Goal: Information Seeking & Learning: Learn about a topic

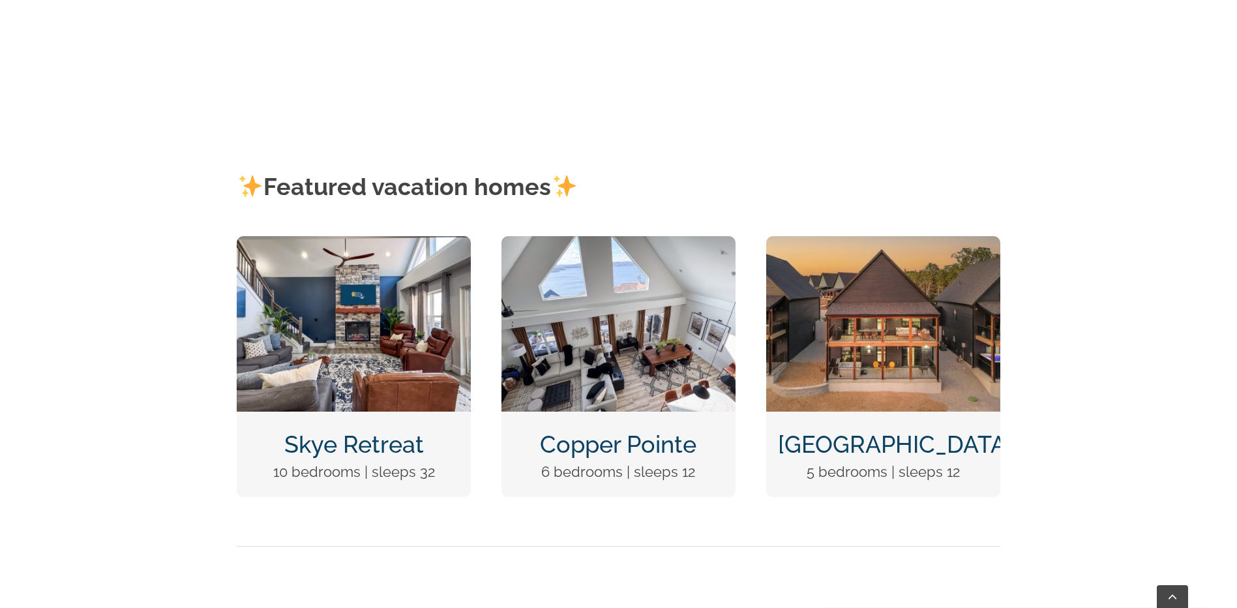
scroll to position [587, 0]
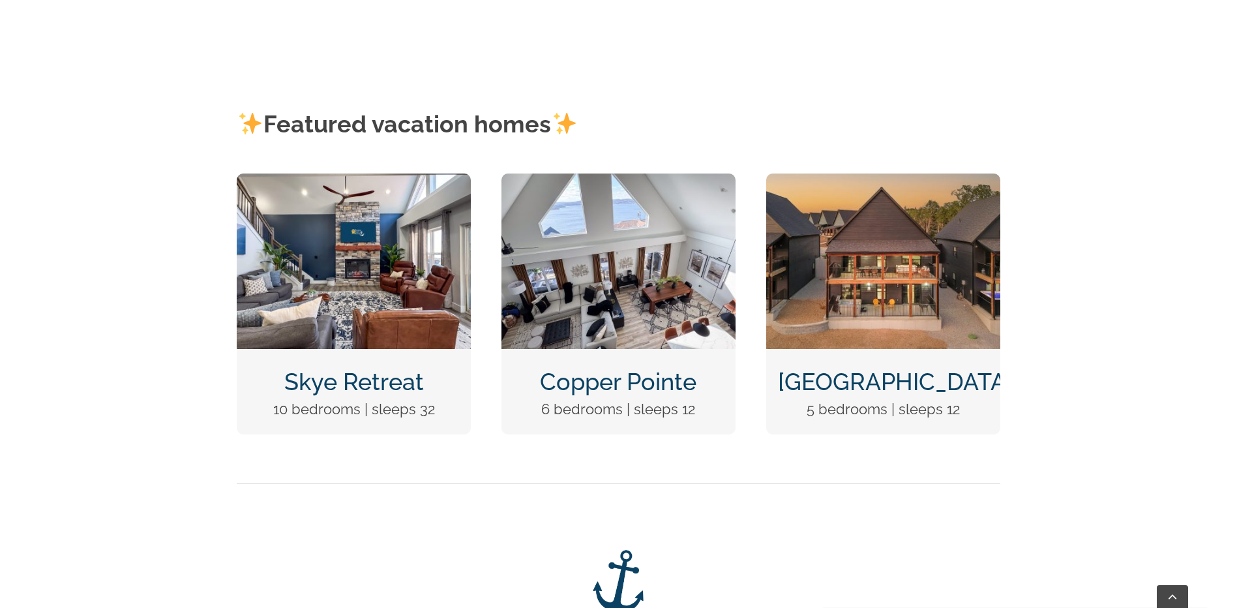
click at [873, 377] on link "[GEOGRAPHIC_DATA]" at bounding box center [895, 381] width 235 height 27
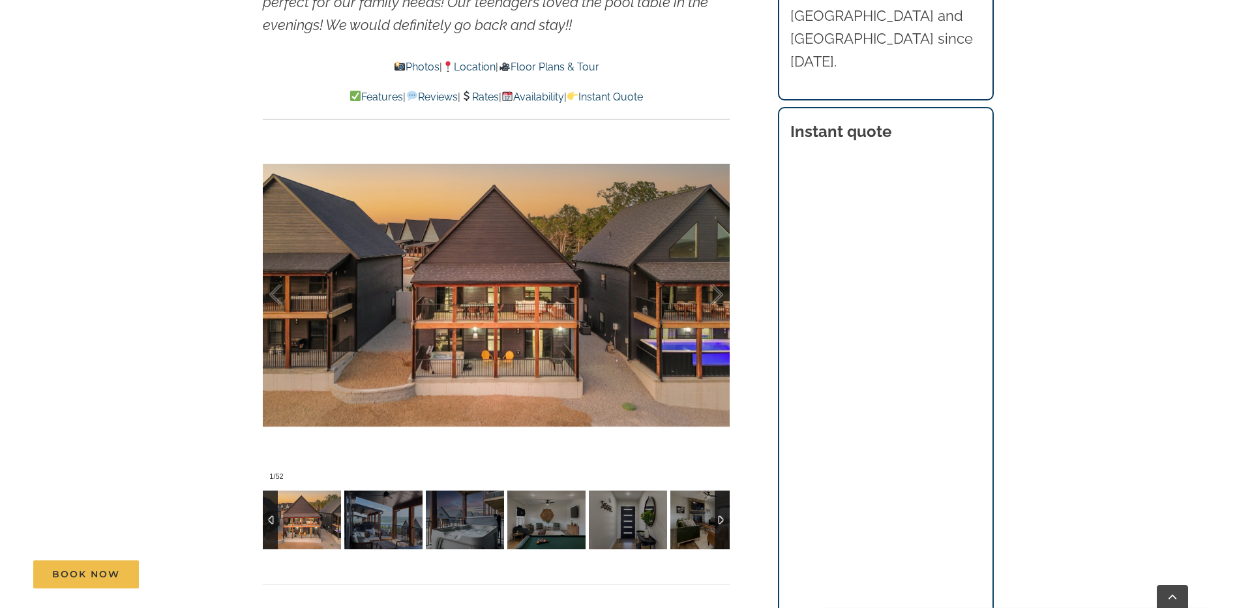
scroll to position [913, 0]
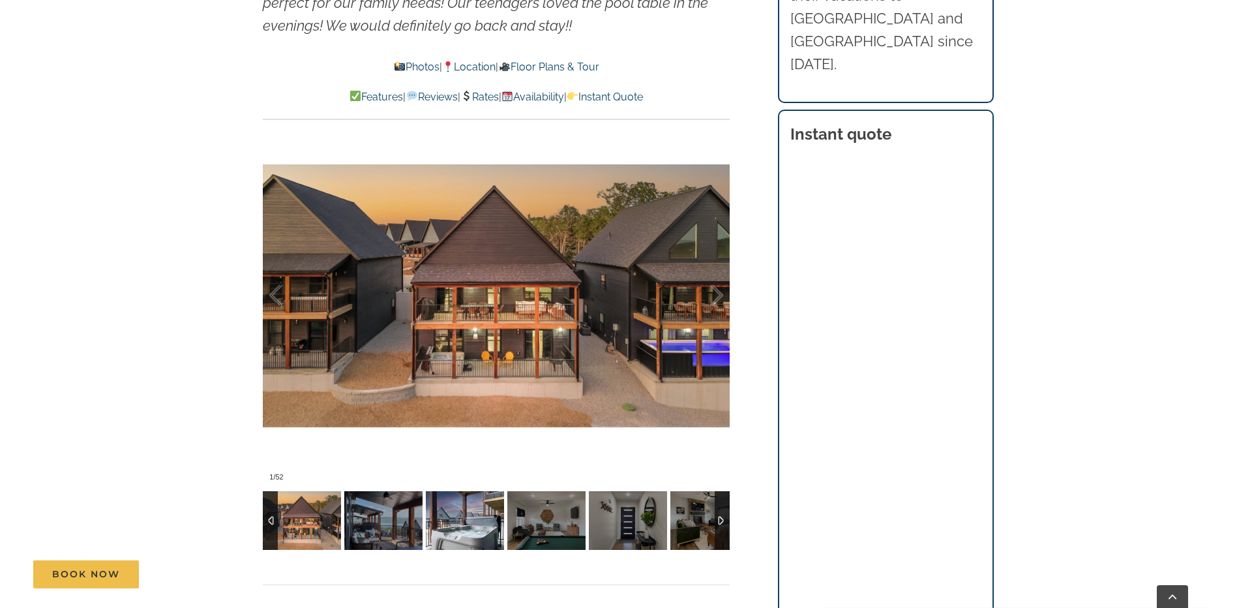
click at [482, 522] on img at bounding box center [465, 520] width 78 height 59
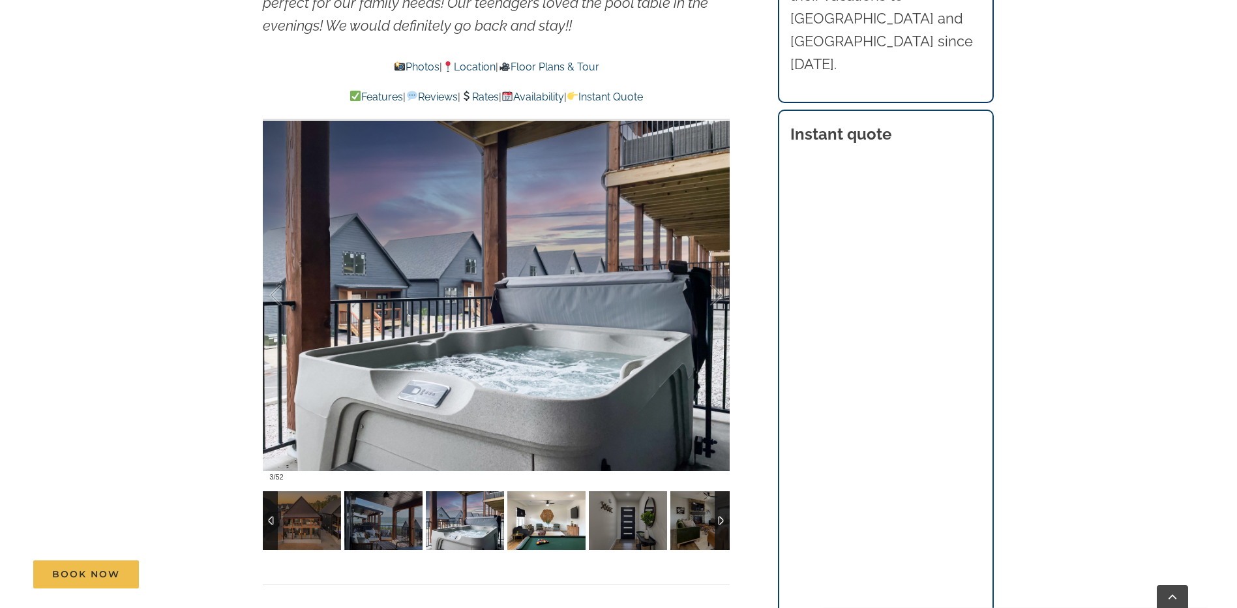
click at [545, 523] on img at bounding box center [546, 520] width 78 height 59
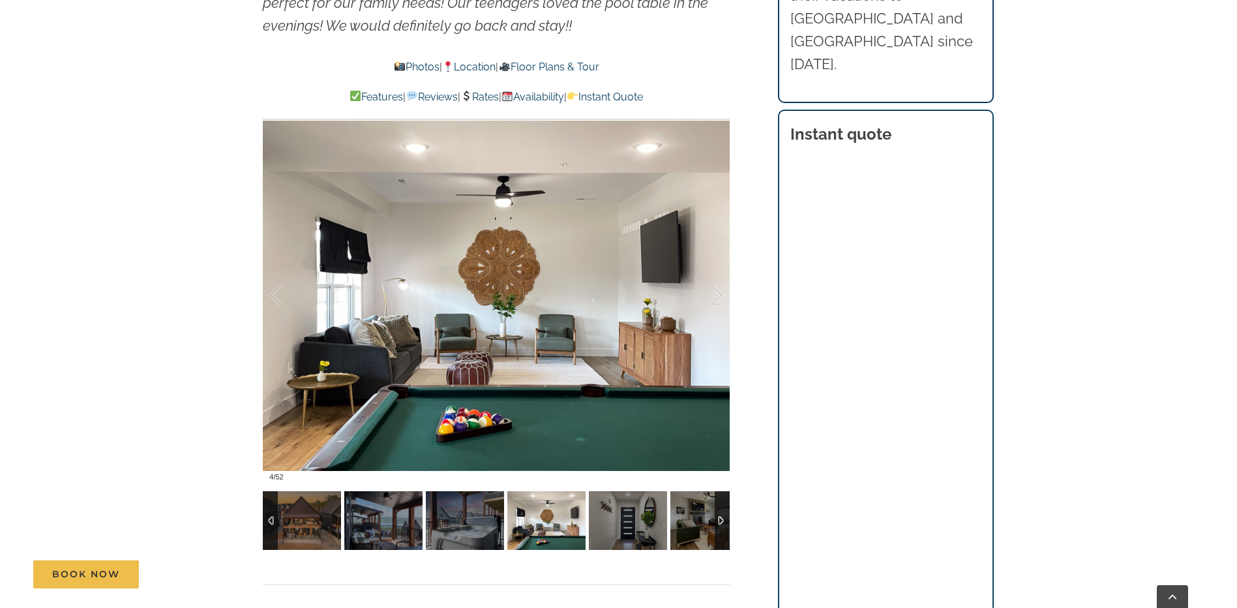
click at [575, 520] on img at bounding box center [546, 520] width 78 height 59
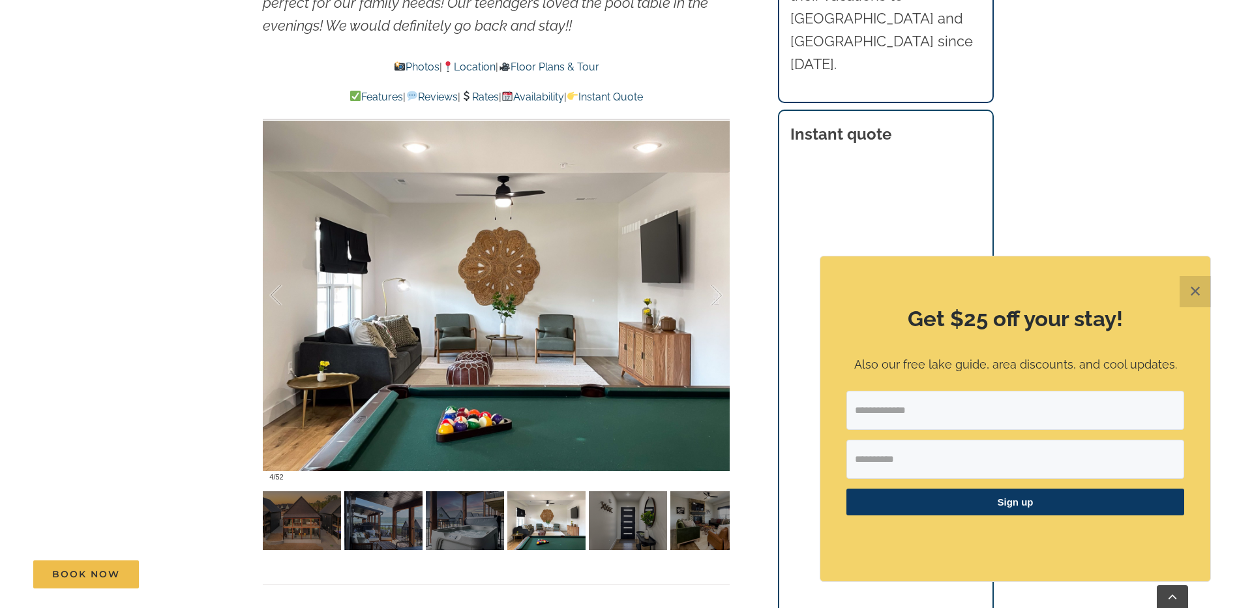
click at [1194, 288] on button "✕" at bounding box center [1195, 291] width 31 height 31
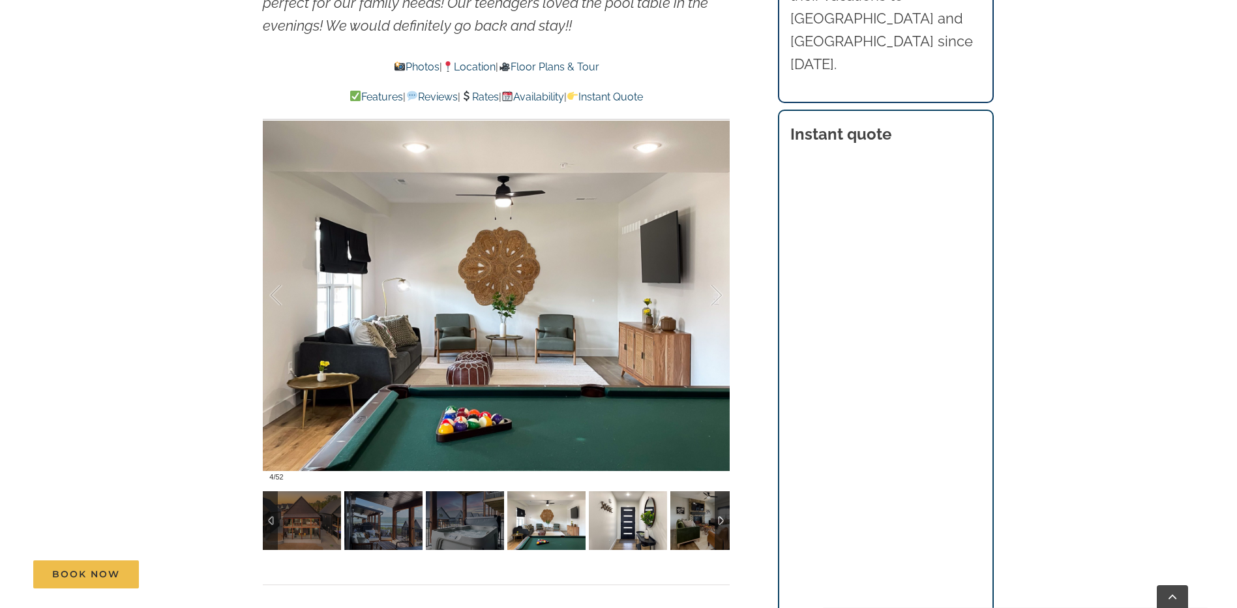
click at [644, 514] on img at bounding box center [628, 520] width 78 height 59
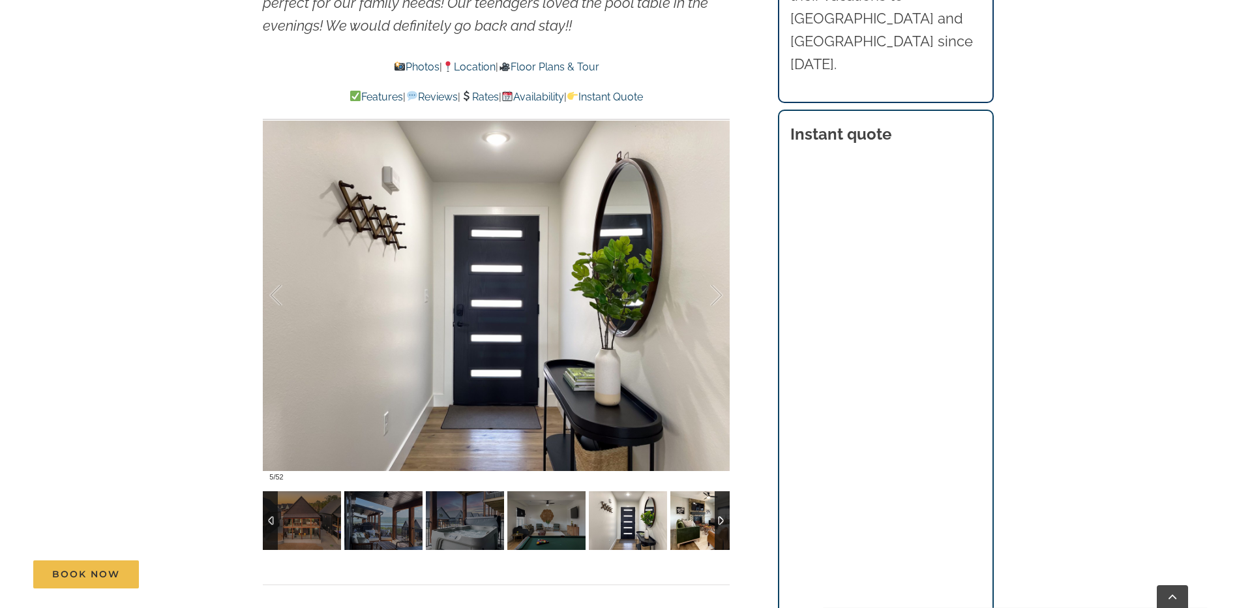
click at [691, 518] on img at bounding box center [709, 520] width 78 height 59
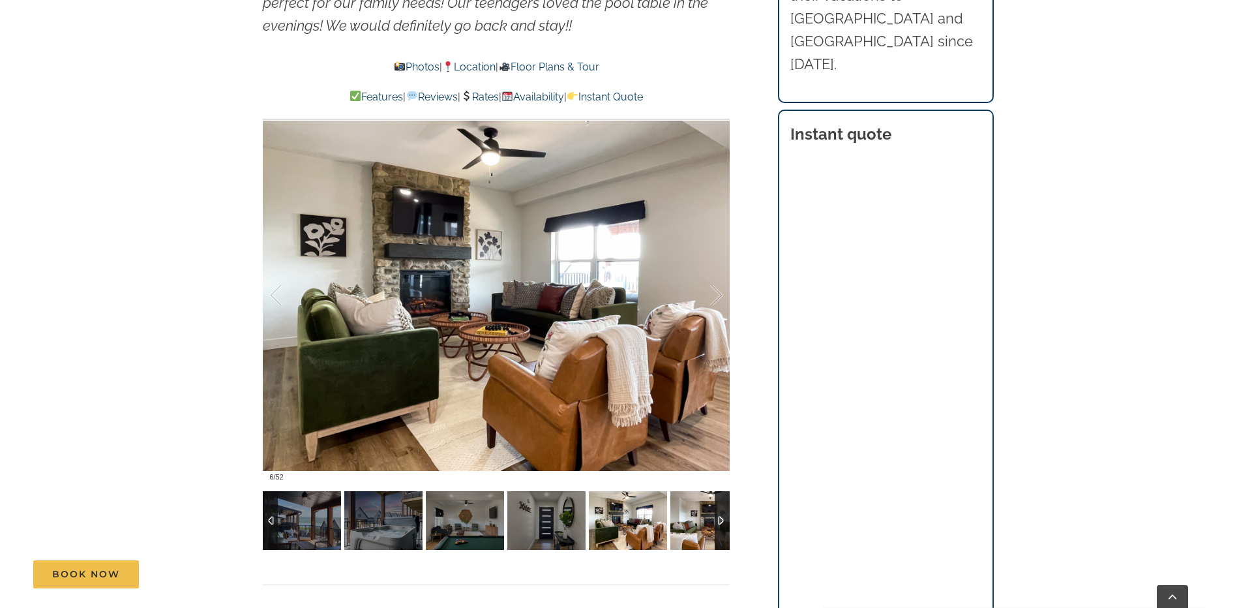
click at [686, 520] on img at bounding box center [709, 520] width 78 height 59
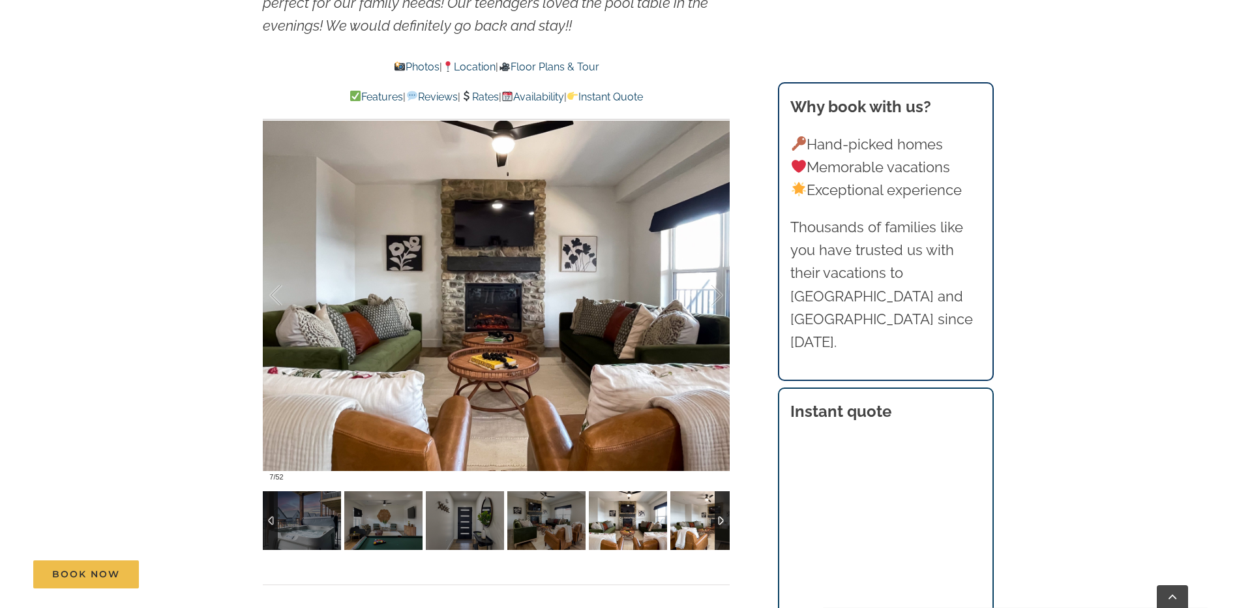
click at [688, 518] on img at bounding box center [709, 520] width 78 height 59
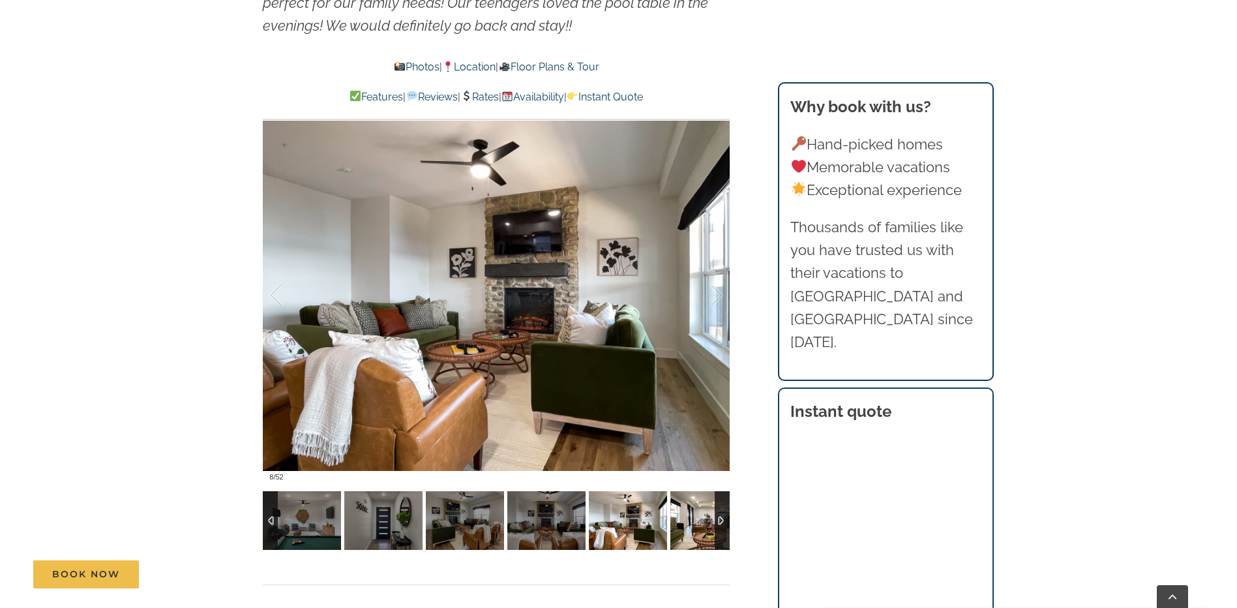
click at [689, 520] on img at bounding box center [709, 520] width 78 height 59
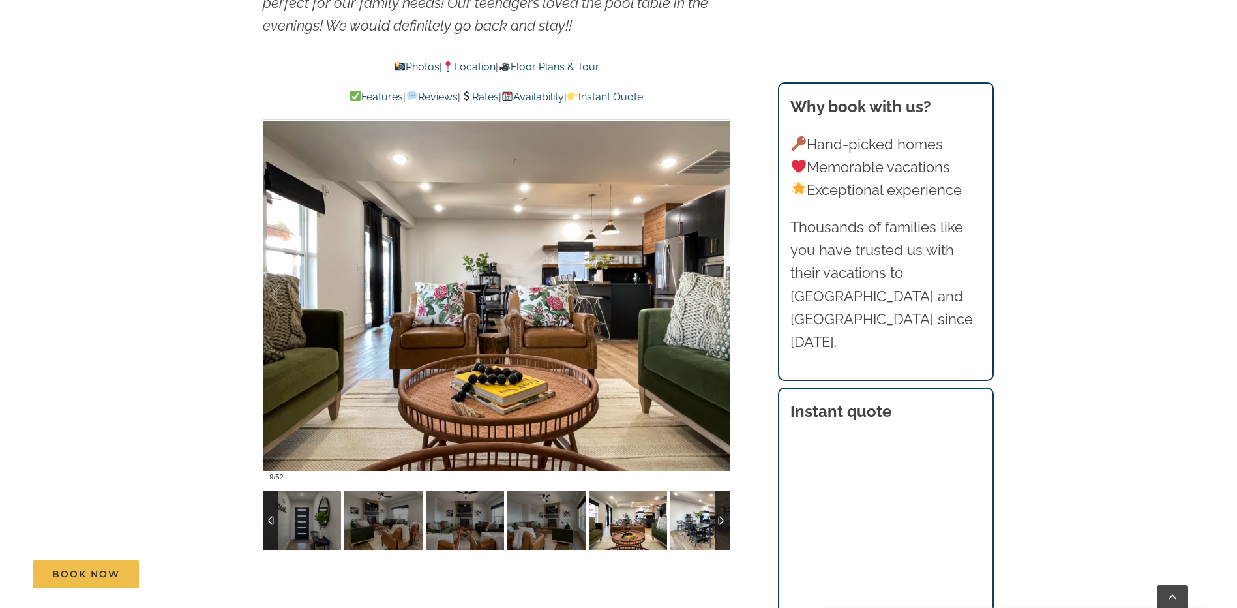
click at [690, 518] on img at bounding box center [709, 520] width 78 height 59
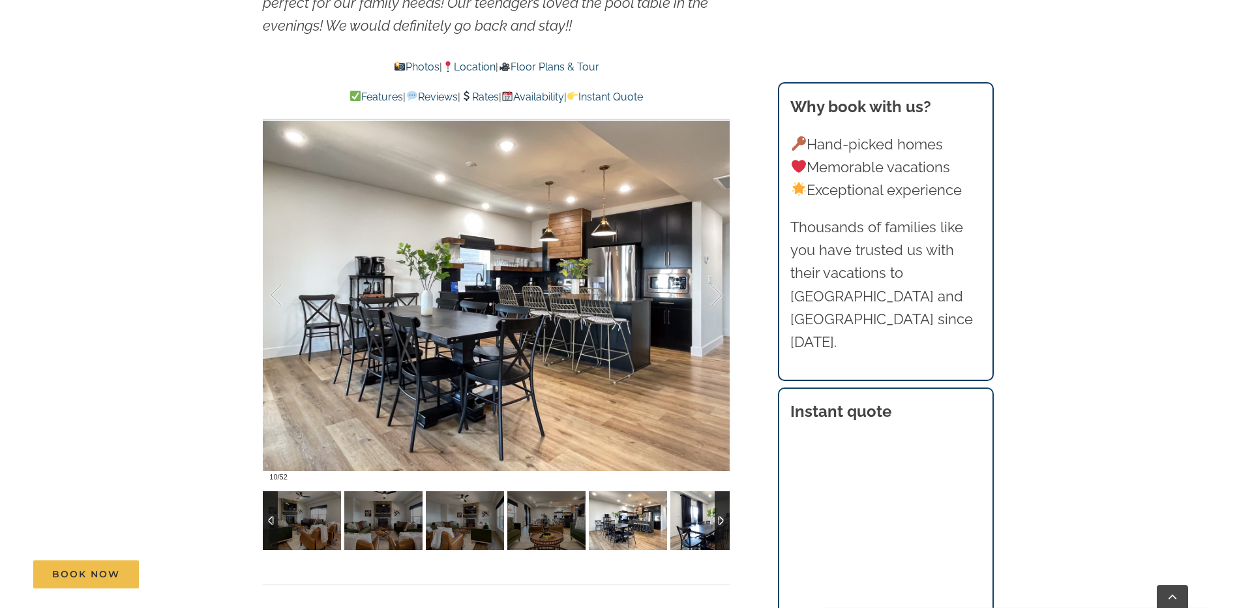
click at [691, 518] on img at bounding box center [709, 520] width 78 height 59
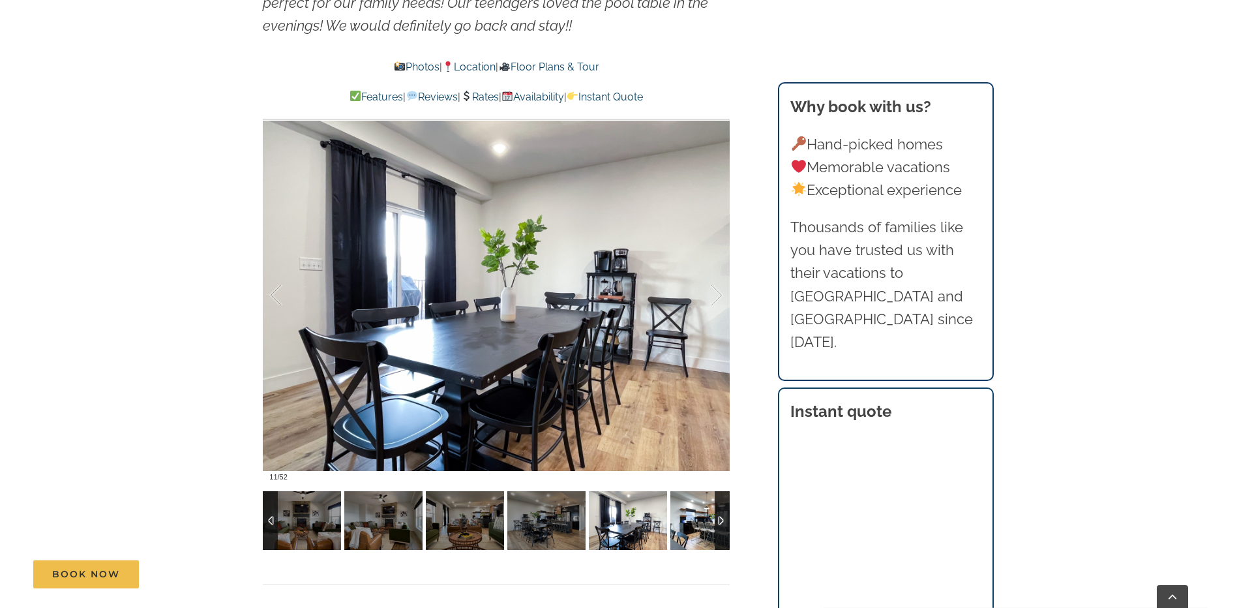
click at [691, 518] on img at bounding box center [709, 520] width 78 height 59
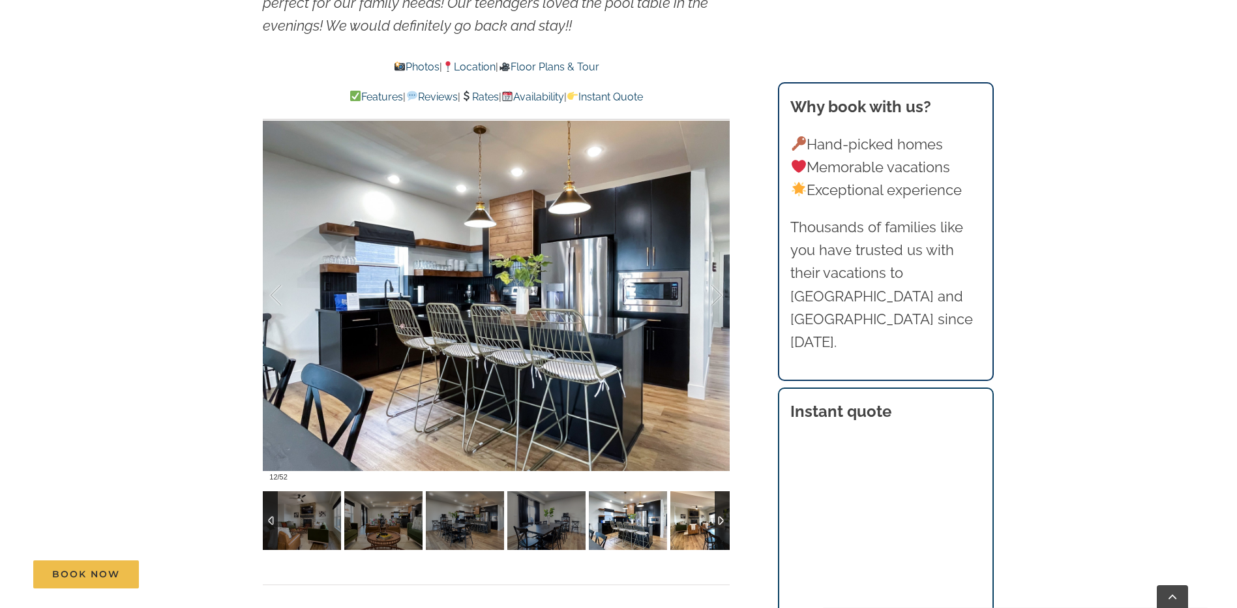
click at [691, 518] on img at bounding box center [709, 520] width 78 height 59
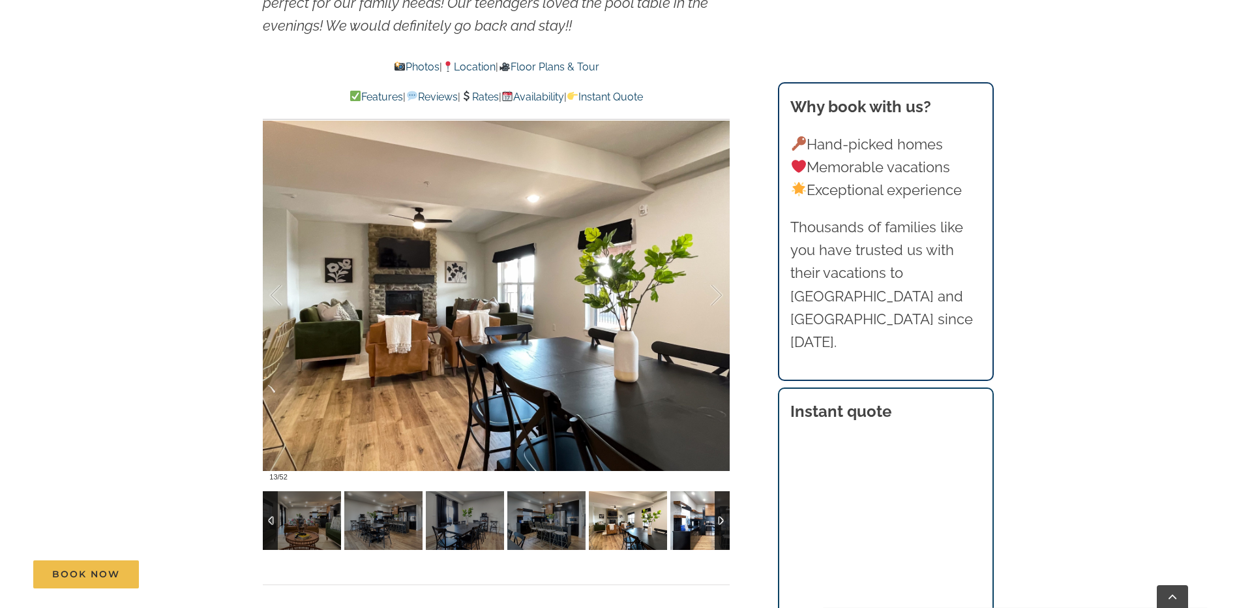
click at [691, 518] on img at bounding box center [709, 520] width 78 height 59
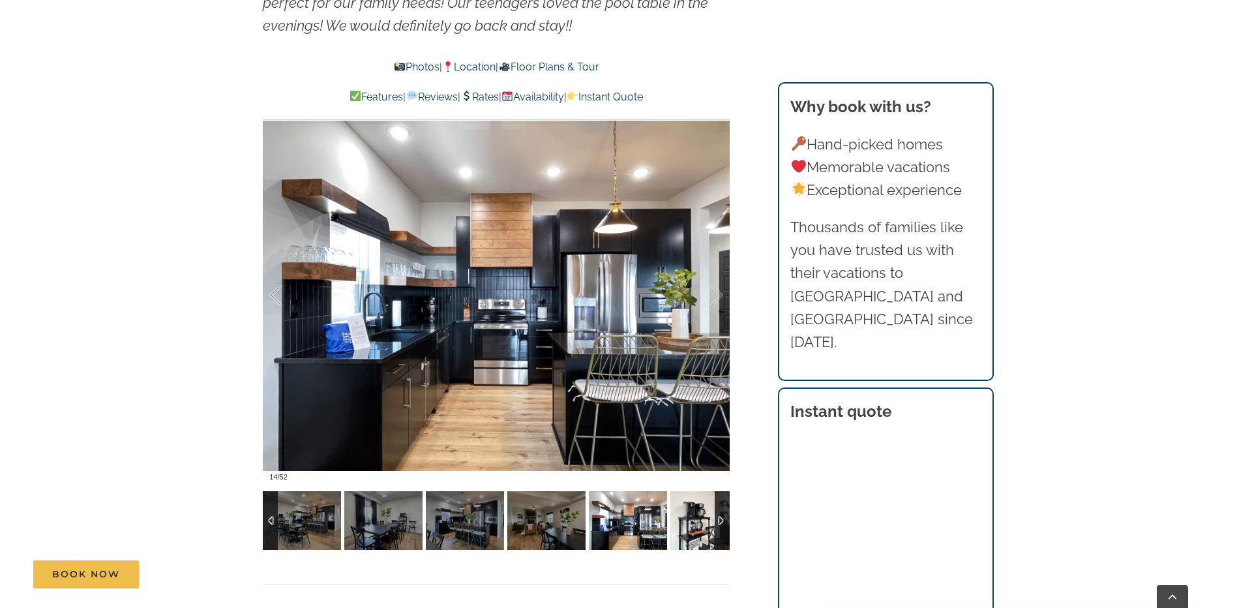
click at [691, 518] on img at bounding box center [709, 520] width 78 height 59
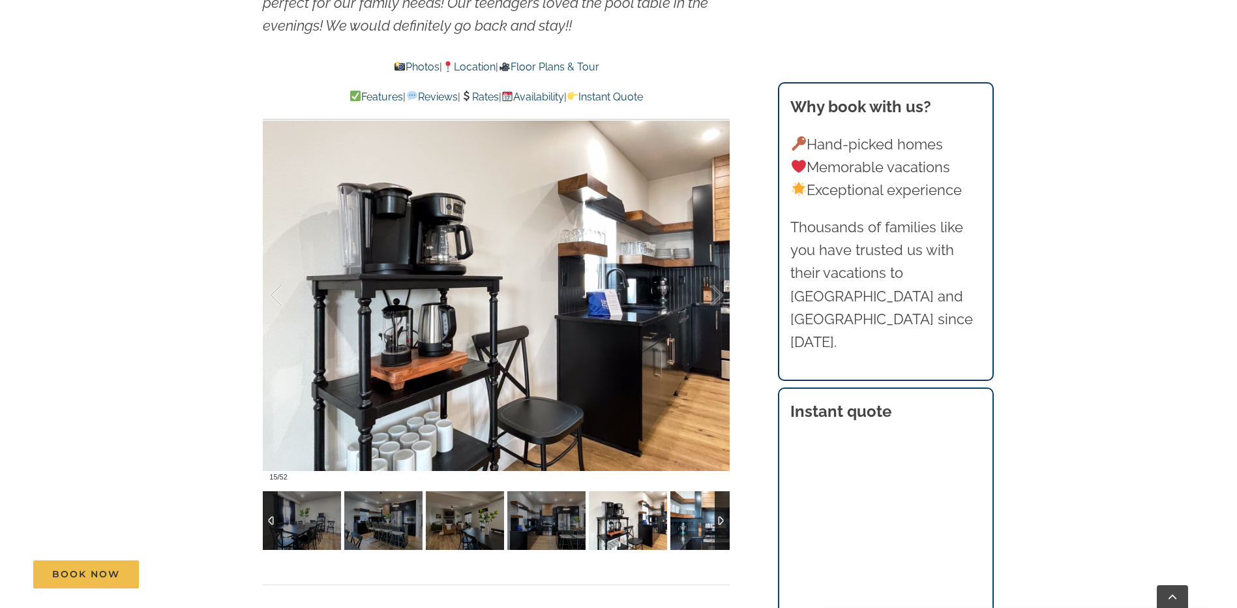
click at [691, 518] on img at bounding box center [709, 520] width 78 height 59
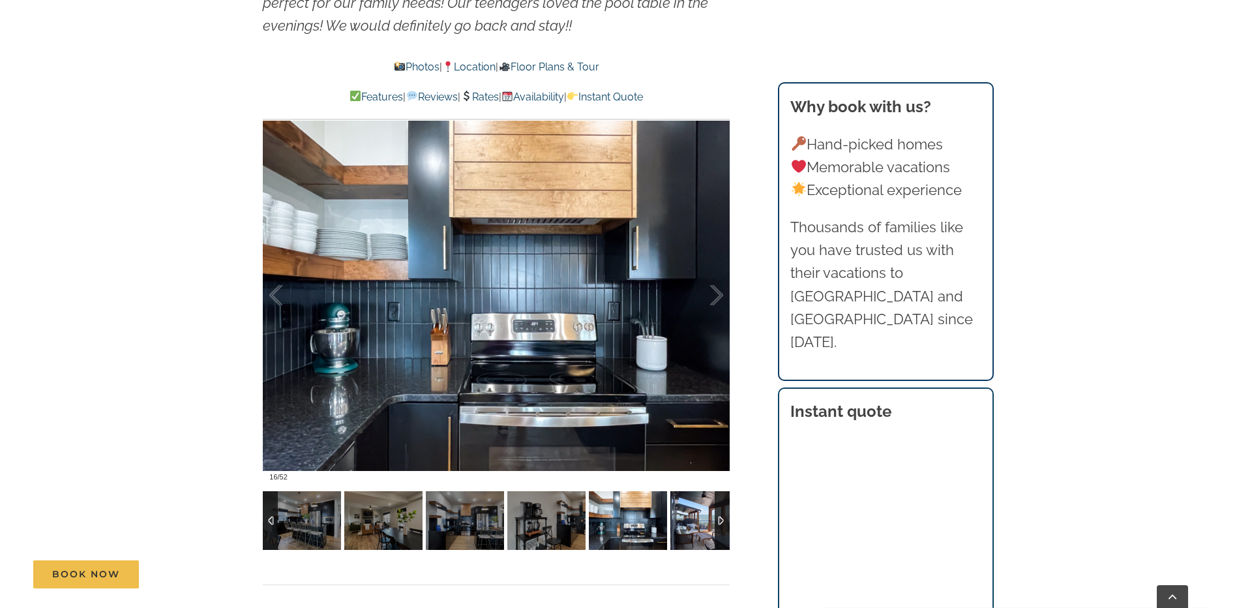
click at [691, 519] on img at bounding box center [709, 520] width 78 height 59
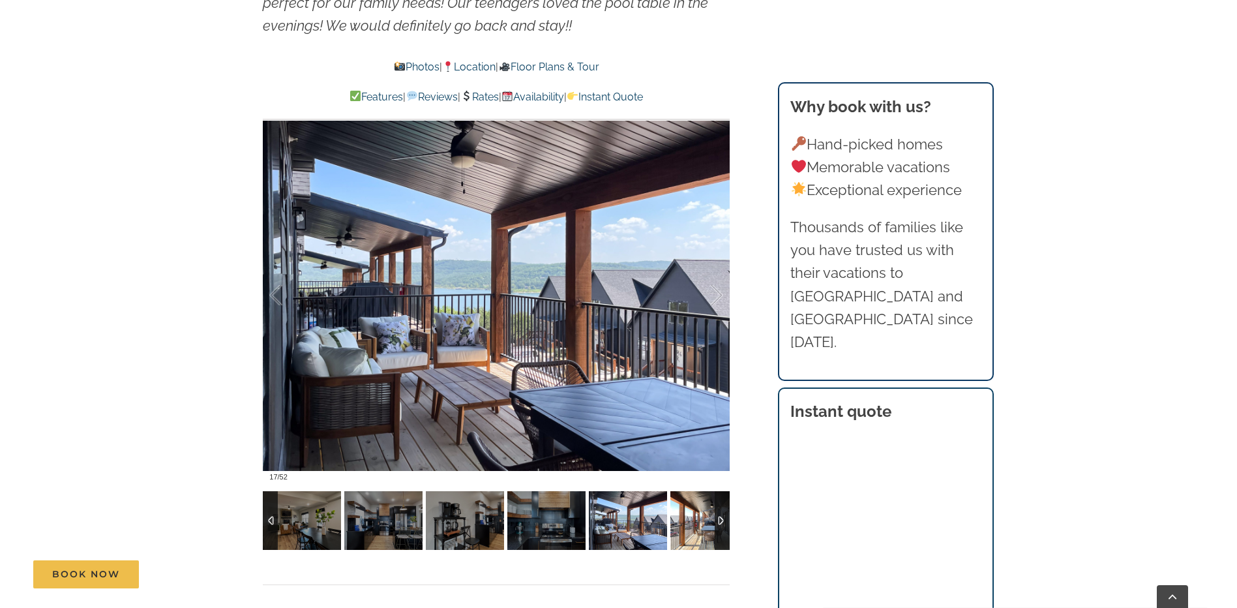
click at [691, 516] on img at bounding box center [709, 520] width 78 height 59
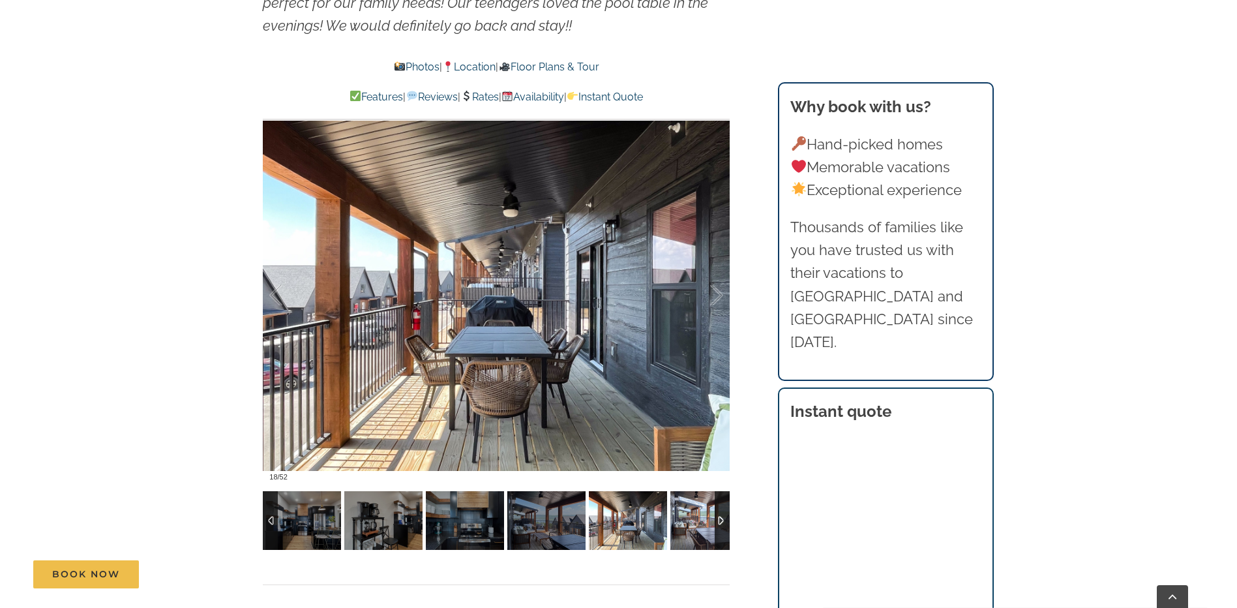
click at [691, 516] on img at bounding box center [709, 520] width 78 height 59
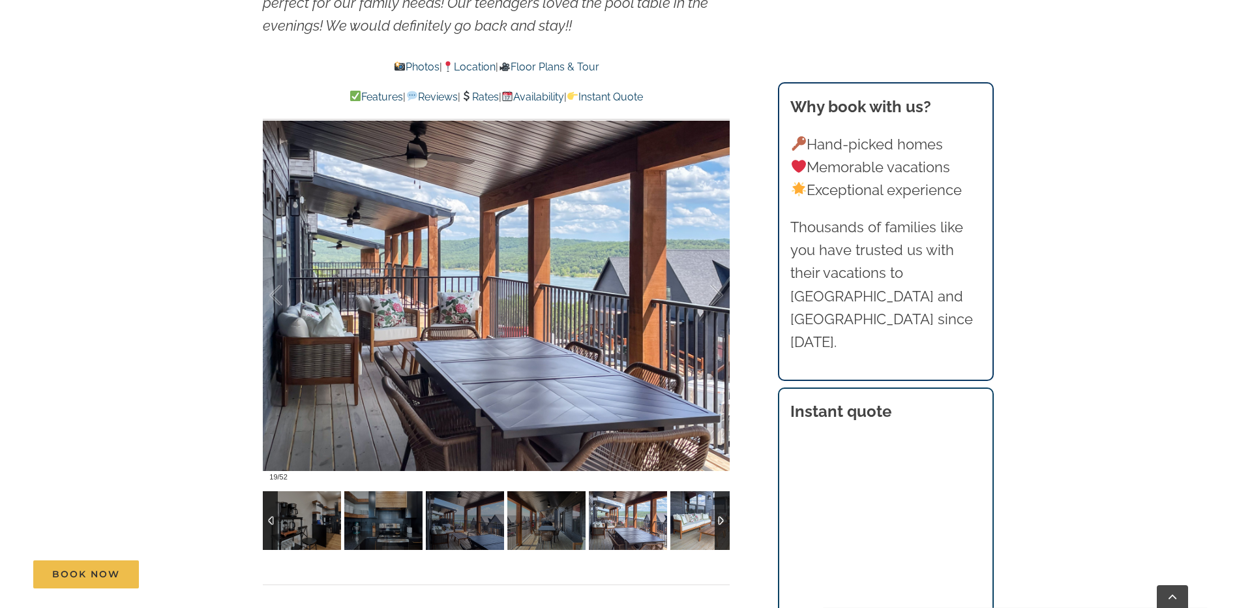
click at [691, 516] on img at bounding box center [709, 520] width 78 height 59
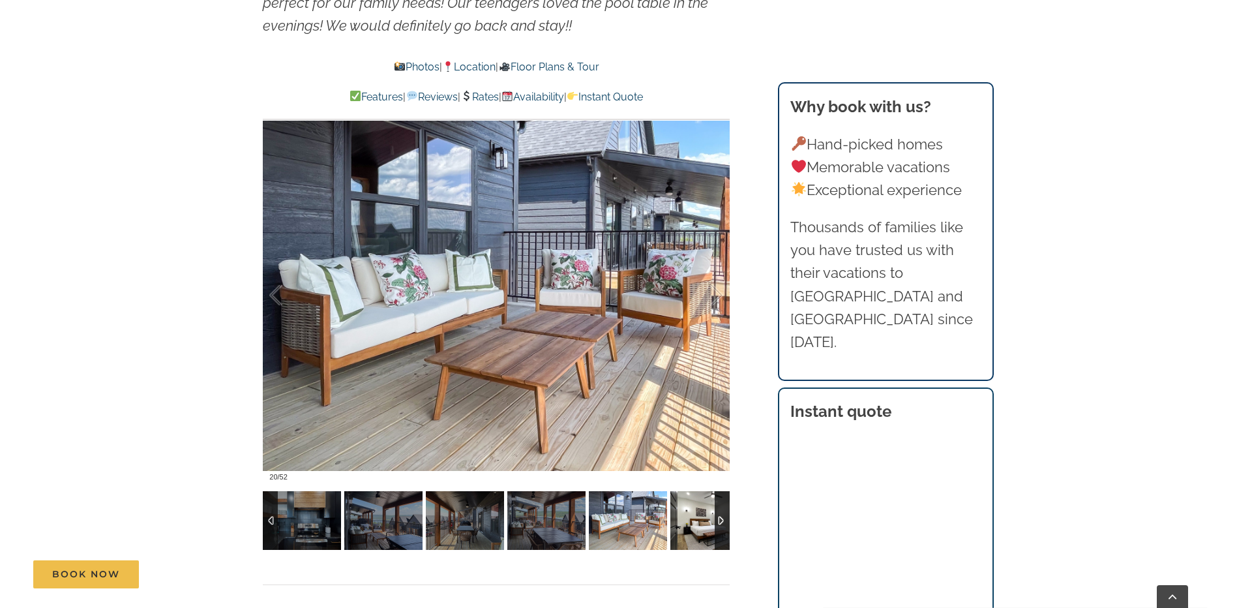
click at [691, 516] on img at bounding box center [709, 520] width 78 height 59
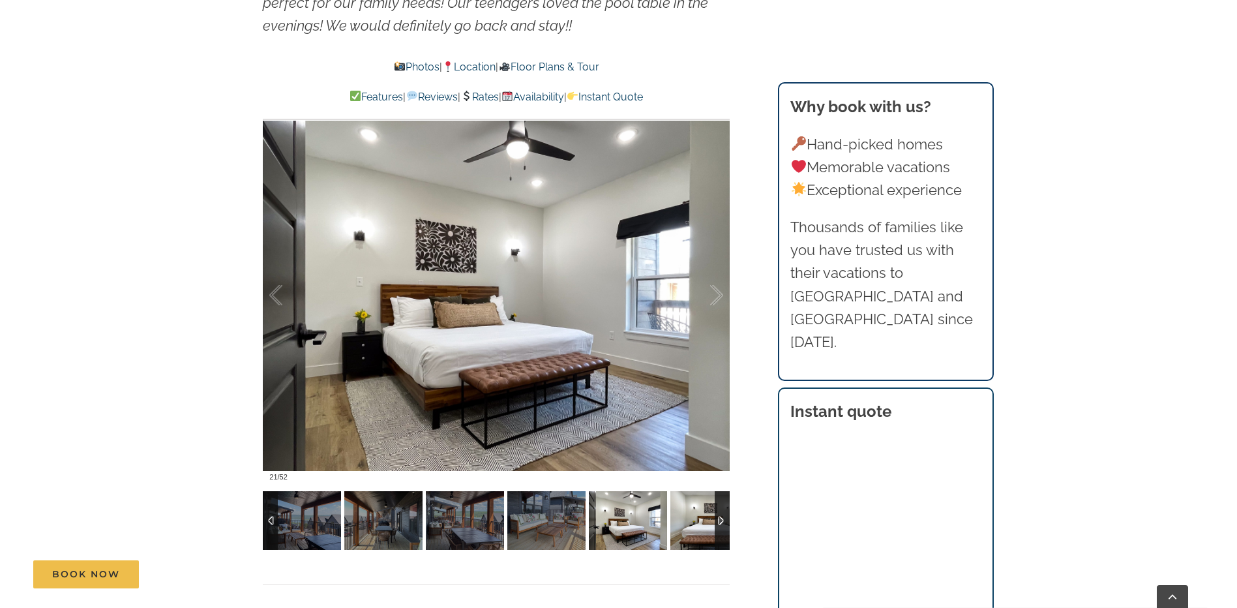
click at [691, 519] on img at bounding box center [709, 520] width 78 height 59
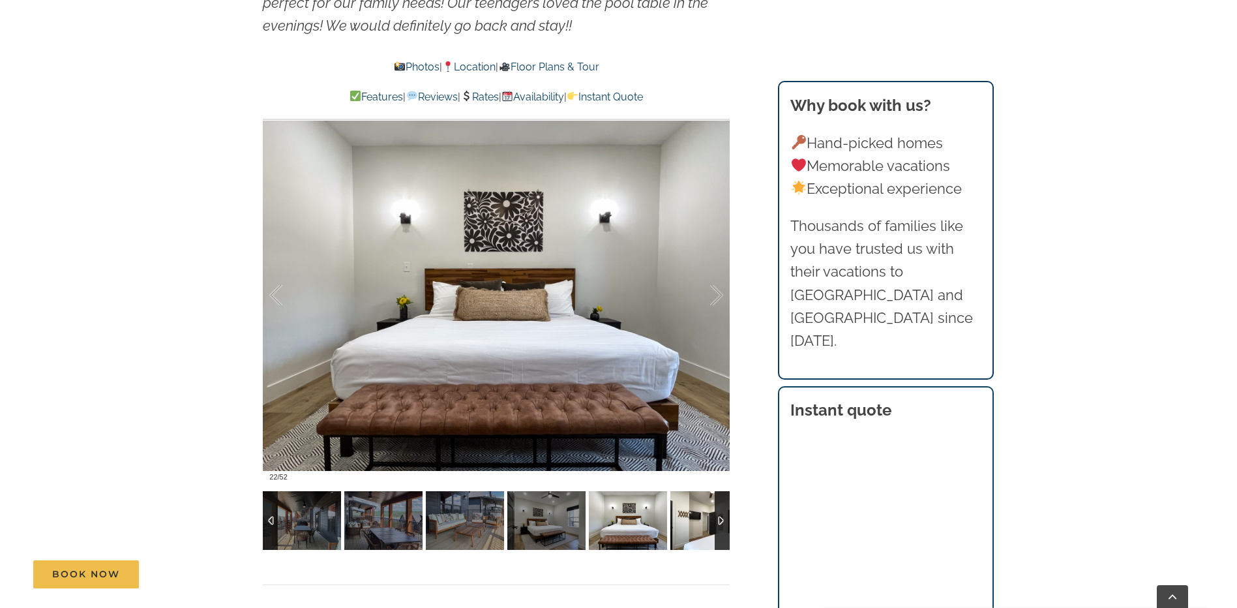
scroll to position [914, 0]
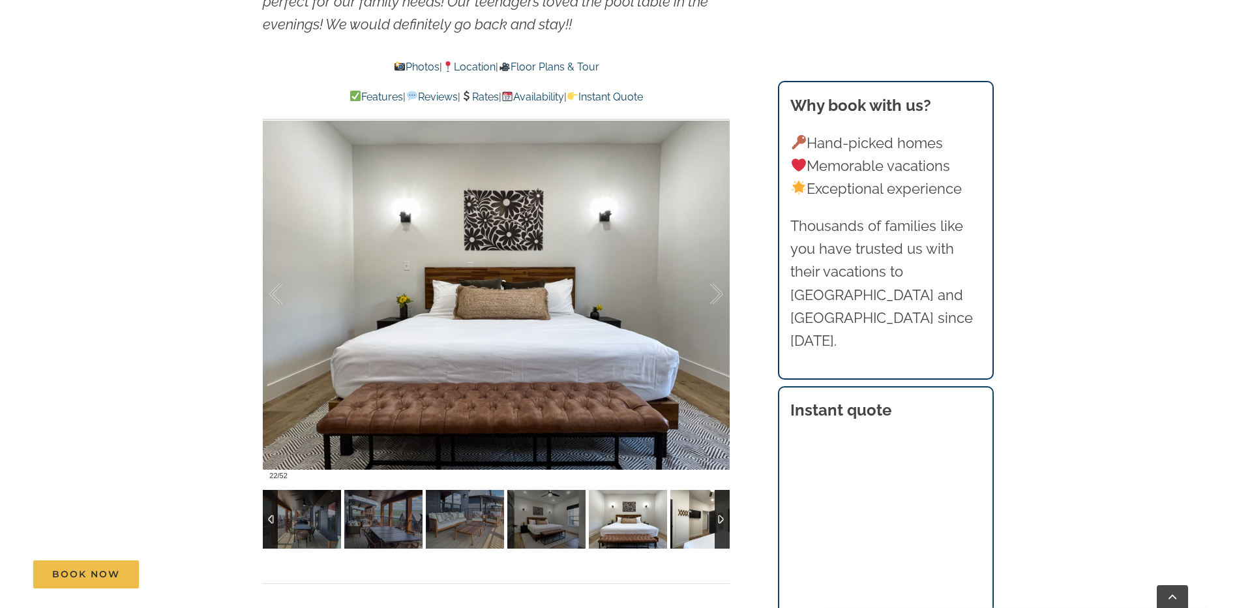
click at [691, 519] on img at bounding box center [709, 519] width 78 height 59
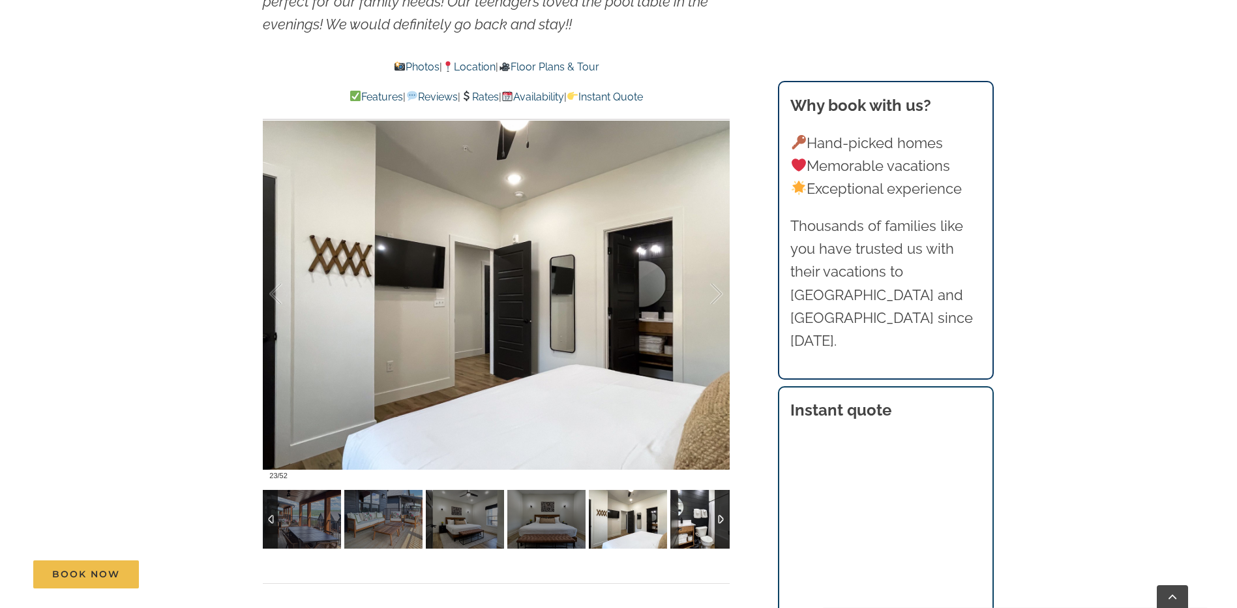
click at [691, 519] on img at bounding box center [709, 519] width 78 height 59
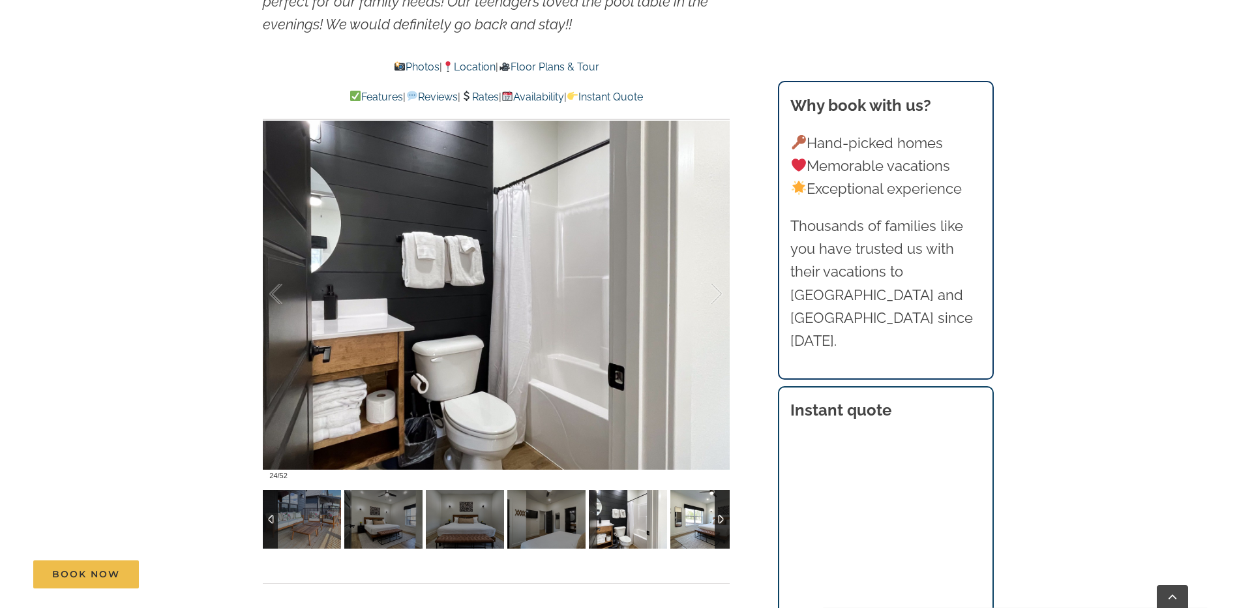
click at [691, 519] on img at bounding box center [709, 519] width 78 height 59
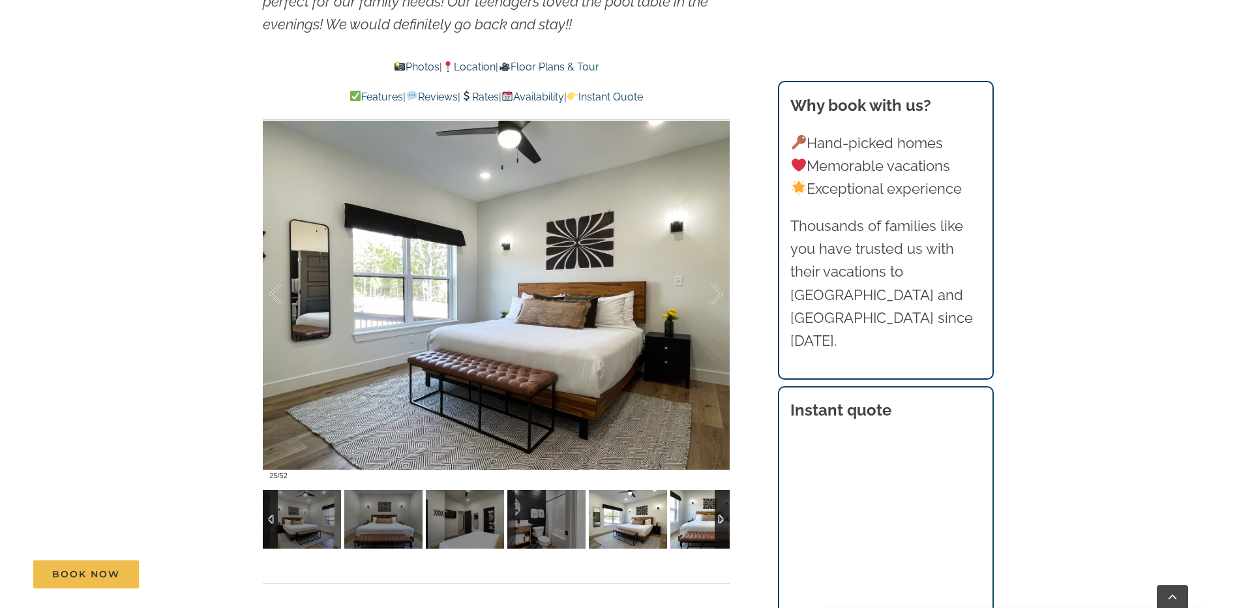
click at [691, 519] on img at bounding box center [709, 519] width 78 height 59
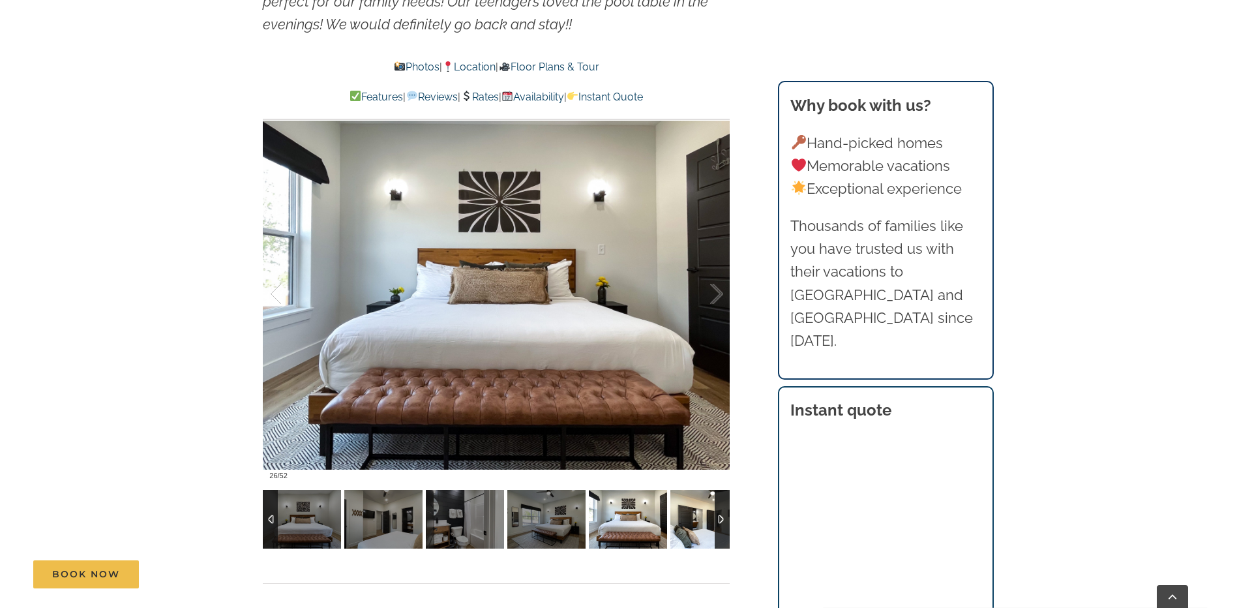
click at [691, 519] on img at bounding box center [709, 519] width 78 height 59
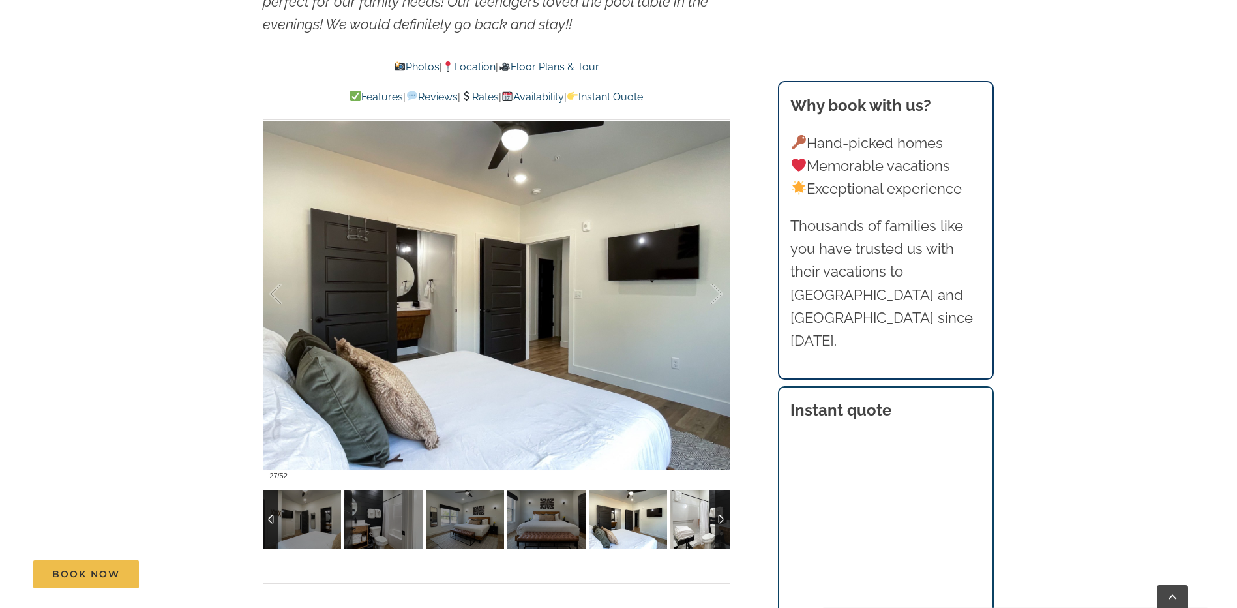
click at [691, 519] on img at bounding box center [709, 519] width 78 height 59
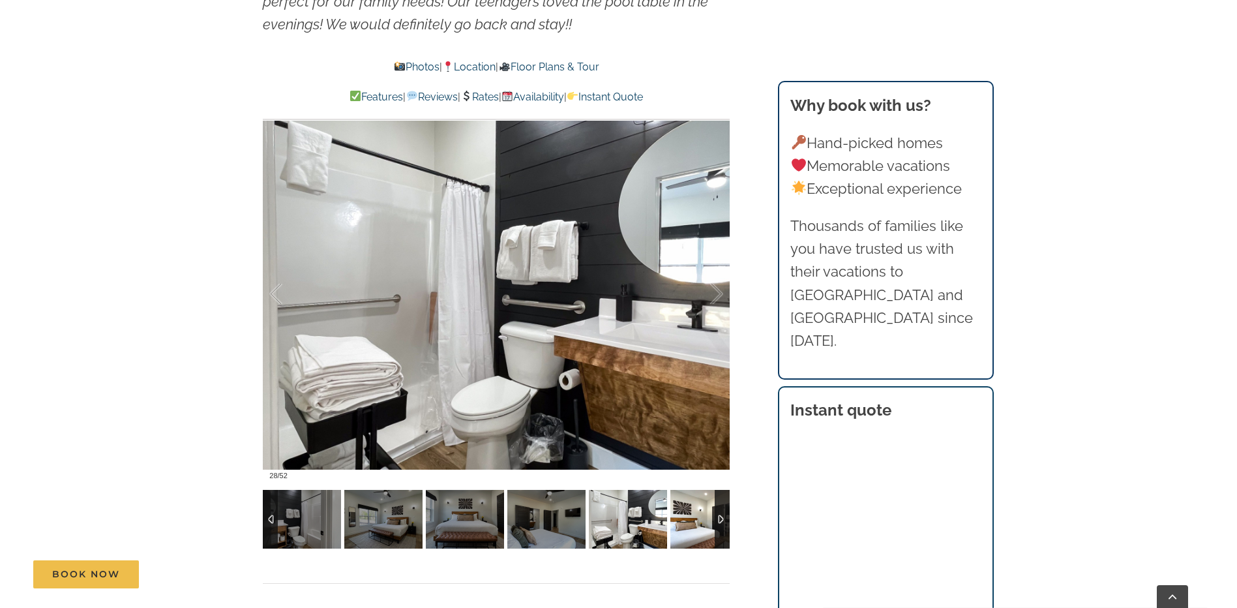
click at [691, 519] on img at bounding box center [709, 519] width 78 height 59
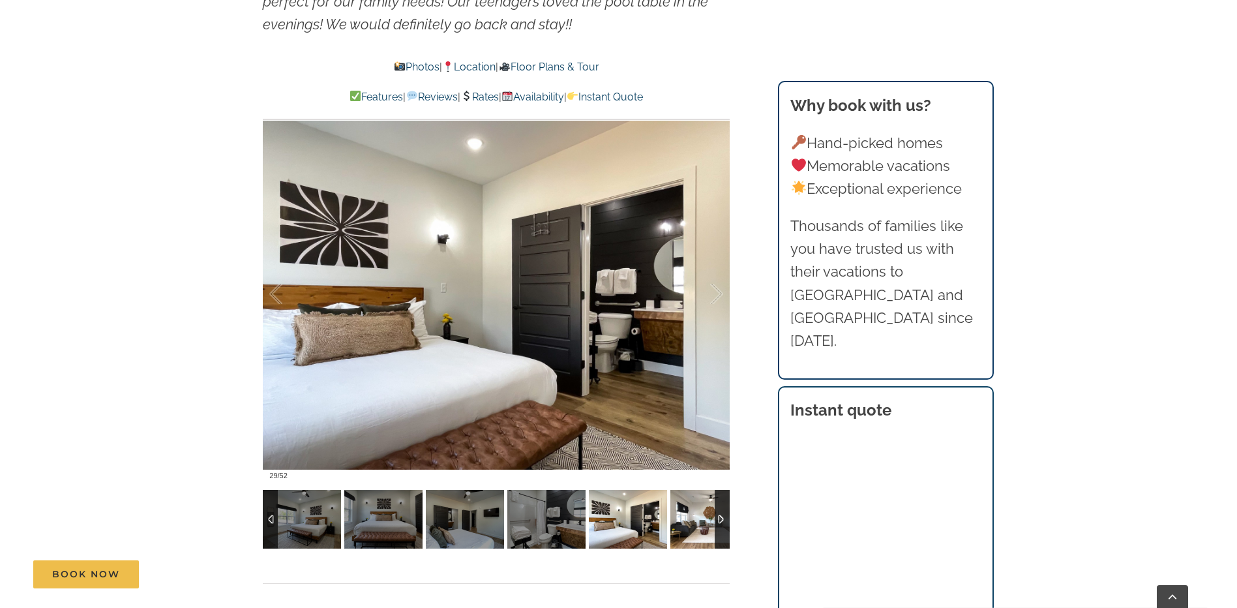
click at [691, 518] on img at bounding box center [709, 519] width 78 height 59
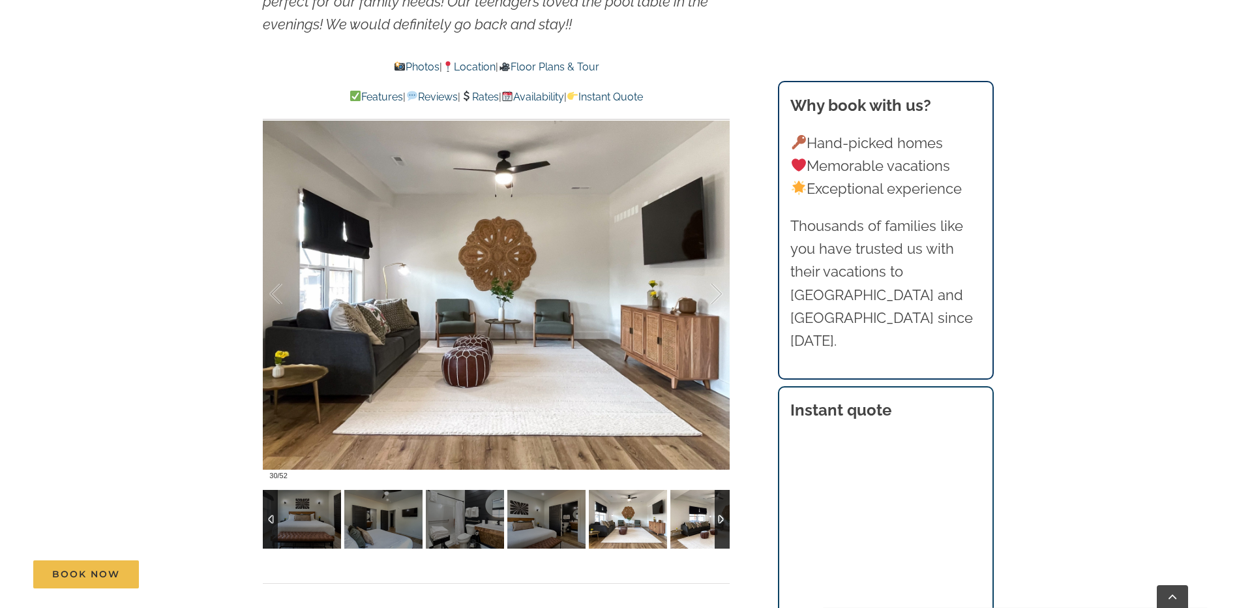
click at [685, 511] on img at bounding box center [709, 519] width 78 height 59
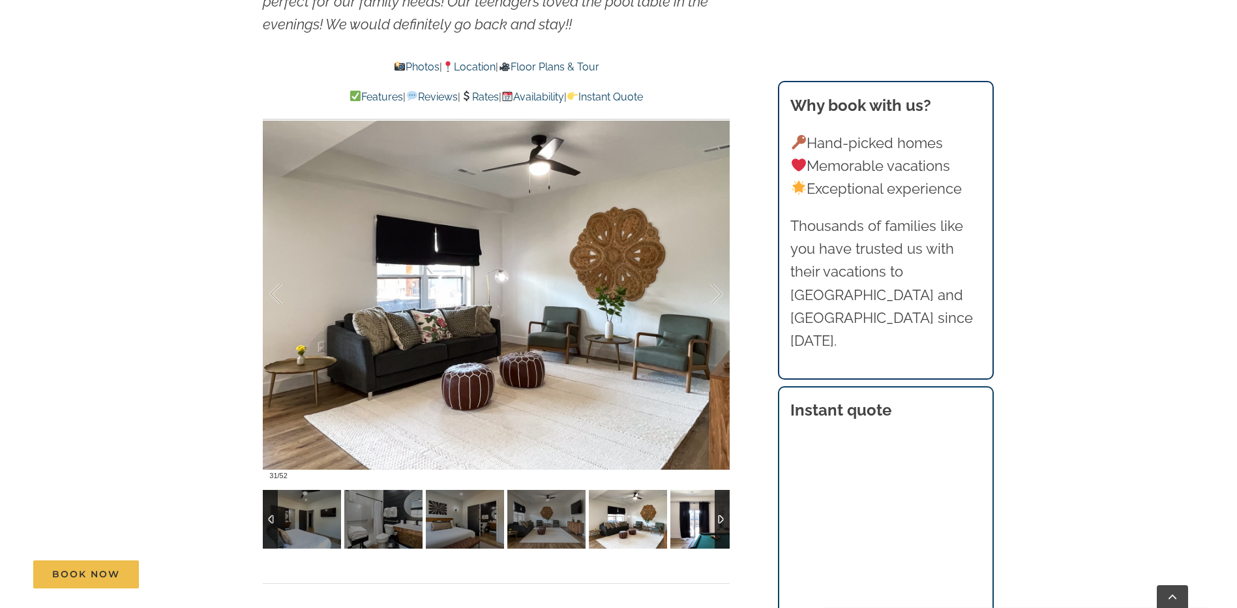
click at [685, 511] on img at bounding box center [709, 519] width 78 height 59
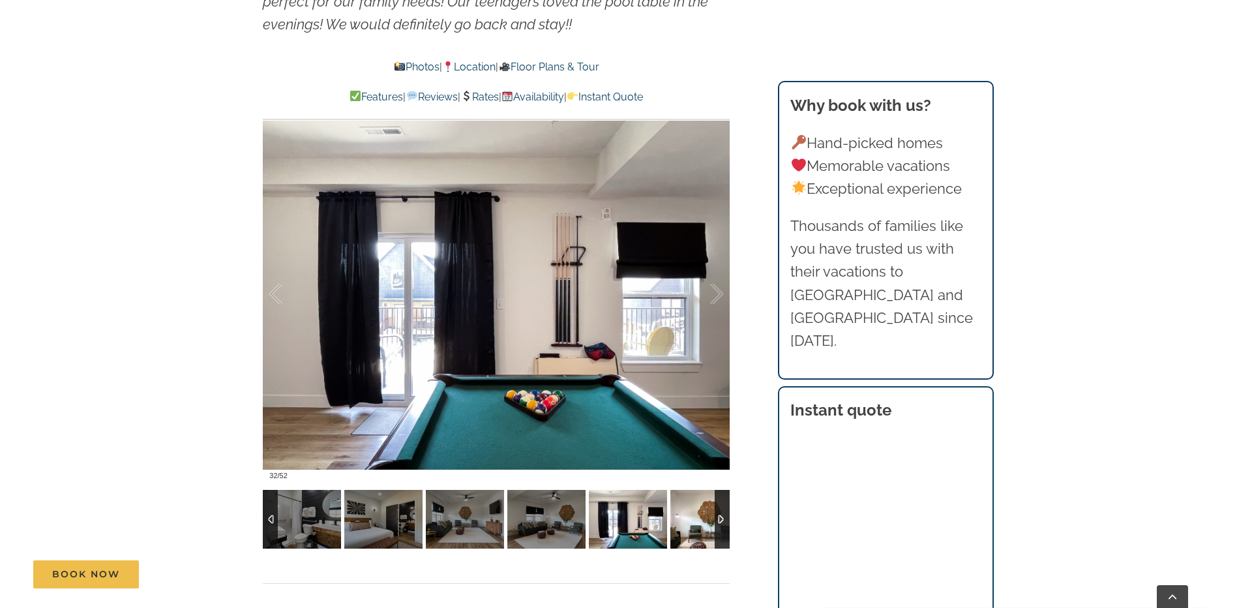
click at [685, 511] on img at bounding box center [709, 519] width 78 height 59
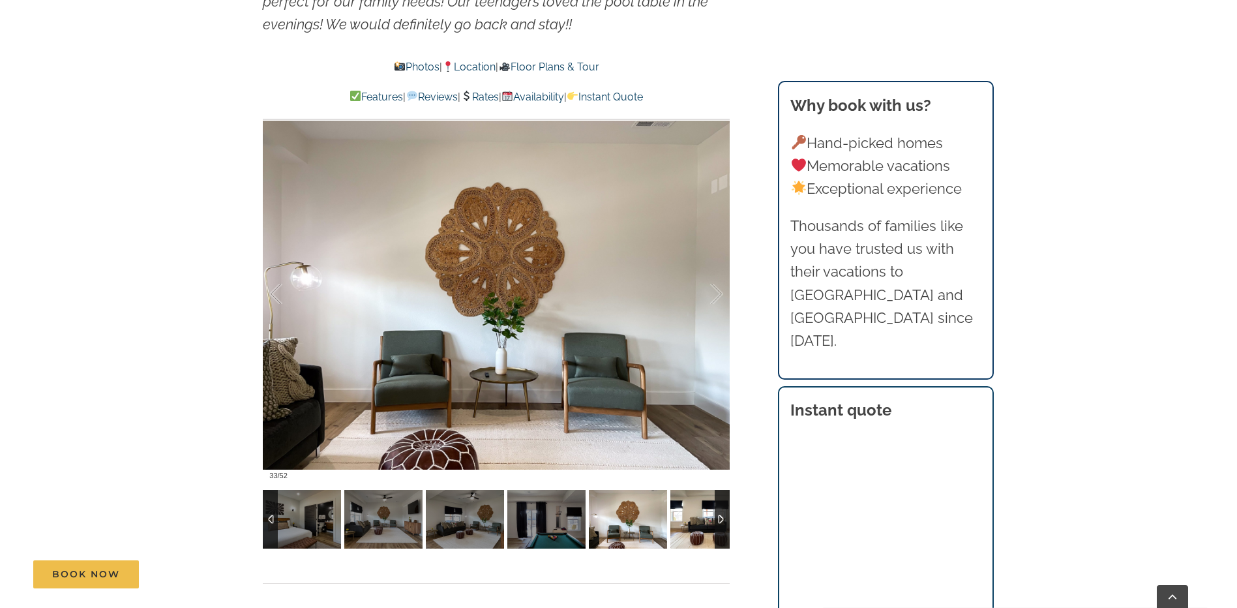
click at [685, 511] on img at bounding box center [709, 519] width 78 height 59
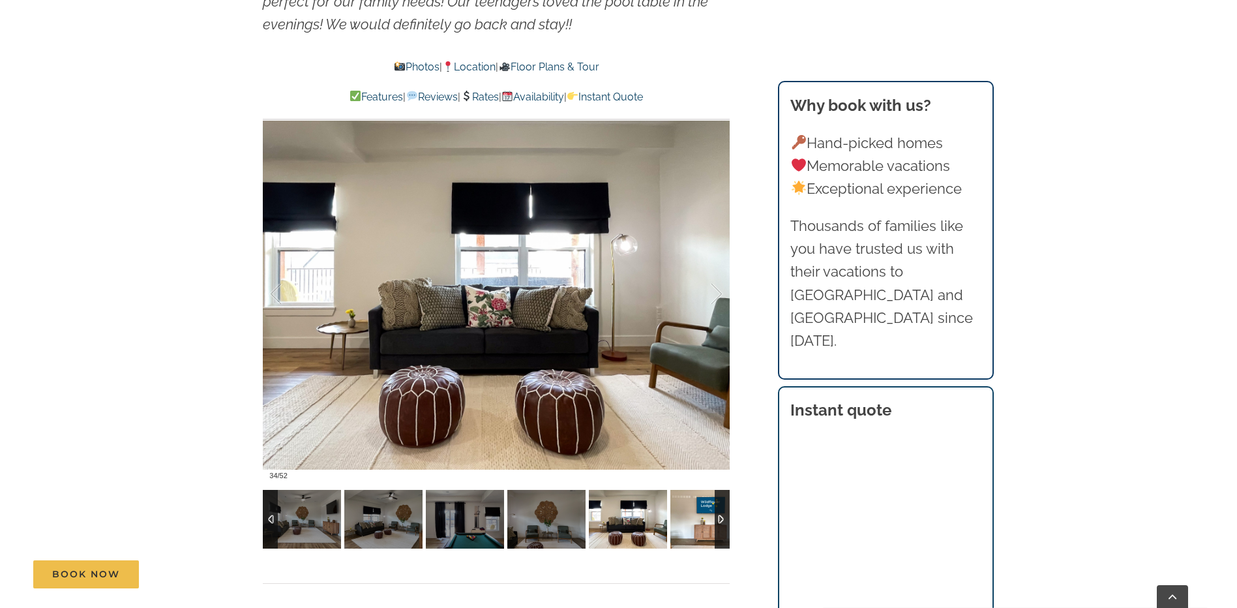
click at [685, 511] on img at bounding box center [709, 519] width 78 height 59
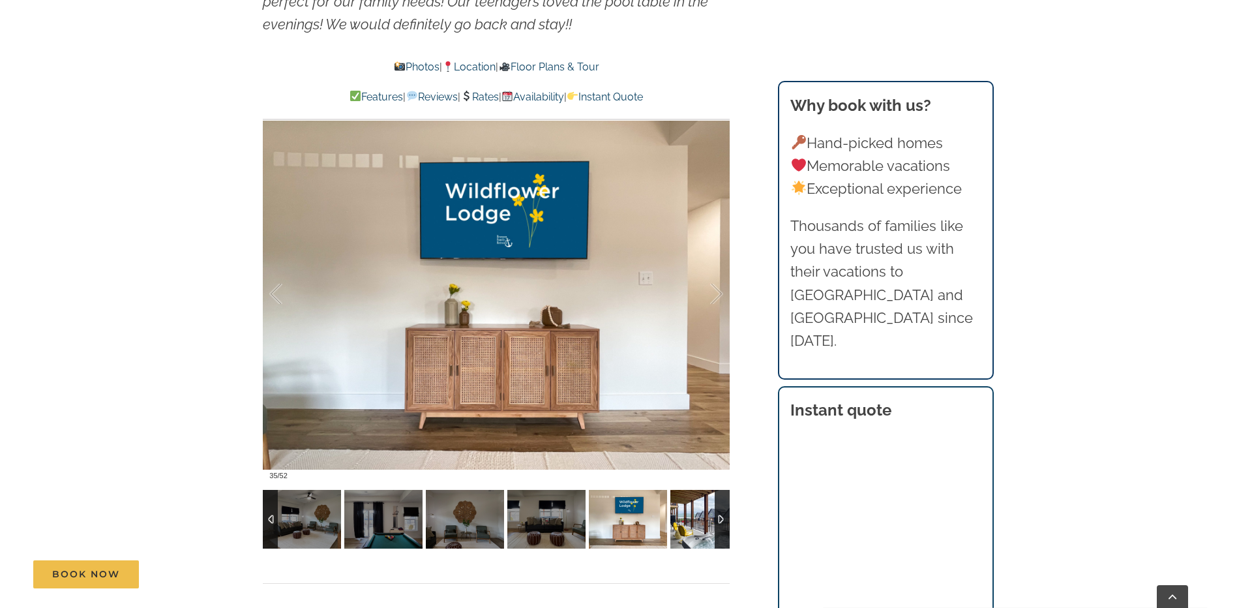
click at [685, 511] on img at bounding box center [709, 519] width 78 height 59
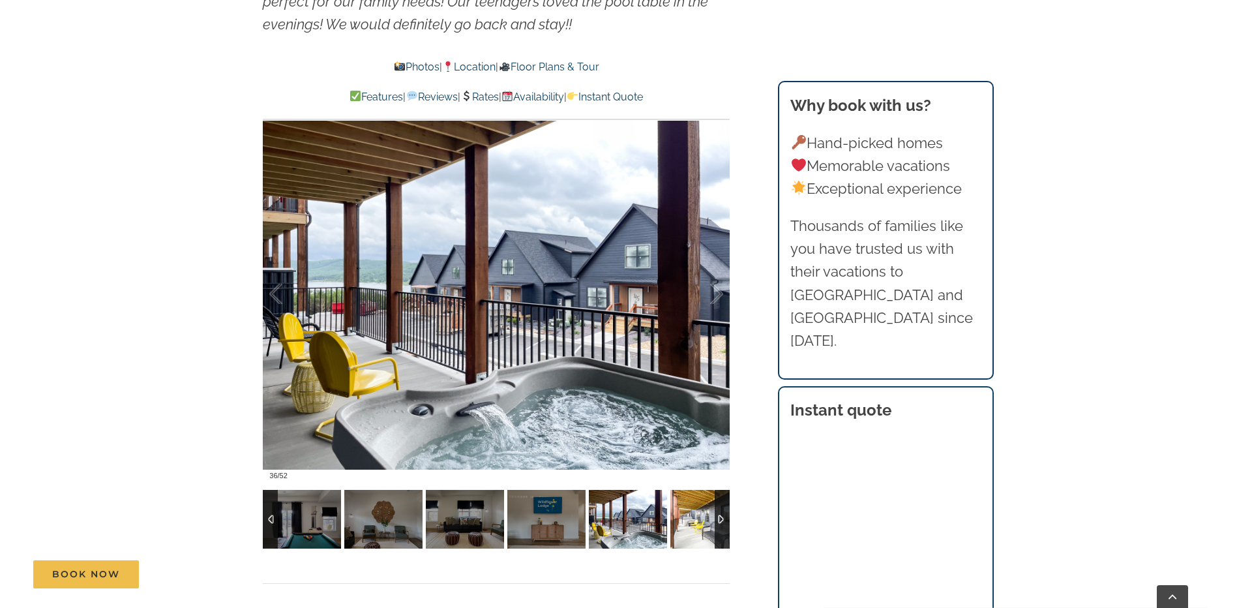
click at [685, 511] on img at bounding box center [709, 519] width 78 height 59
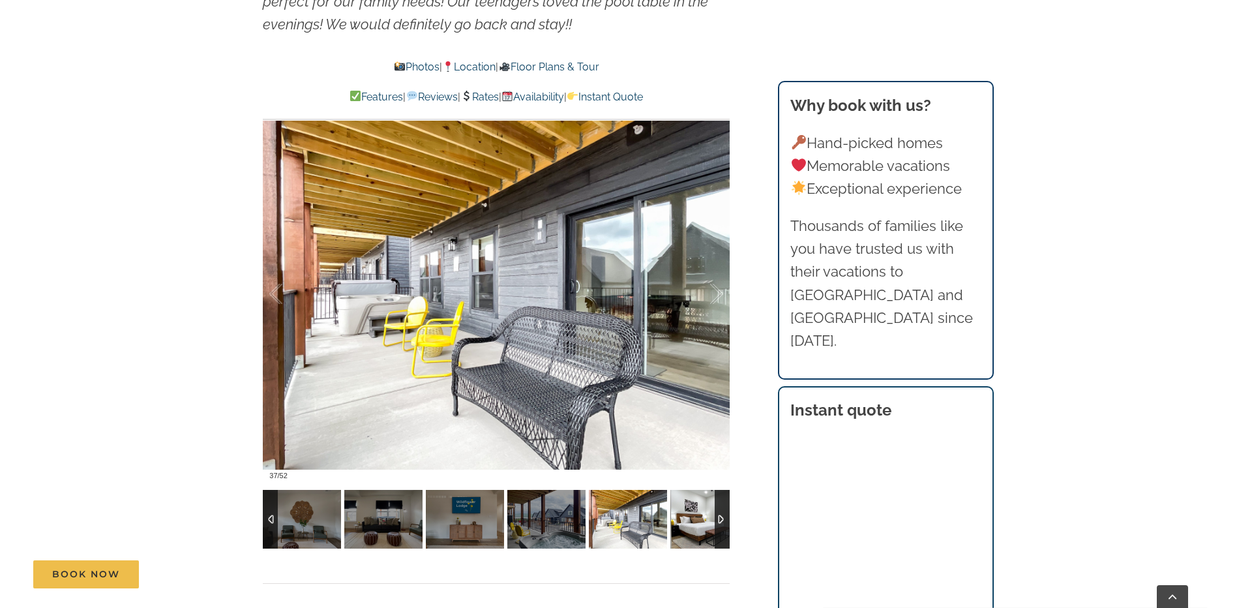
click at [687, 516] on img at bounding box center [709, 519] width 78 height 59
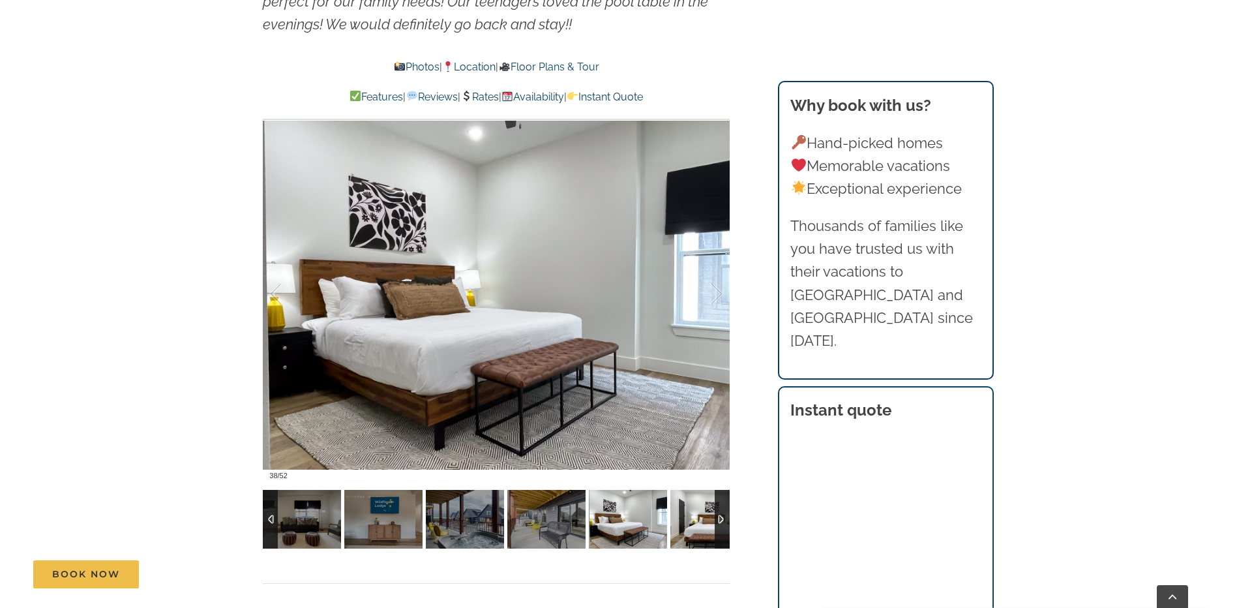
click at [696, 517] on img at bounding box center [709, 519] width 78 height 59
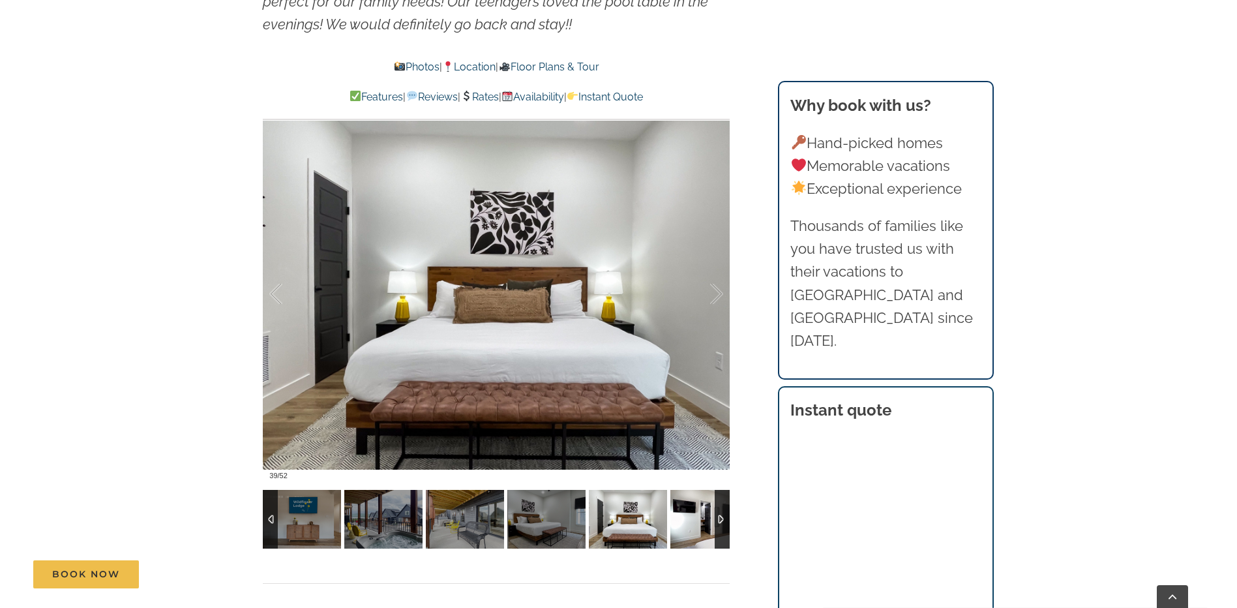
click at [696, 517] on img at bounding box center [709, 519] width 78 height 59
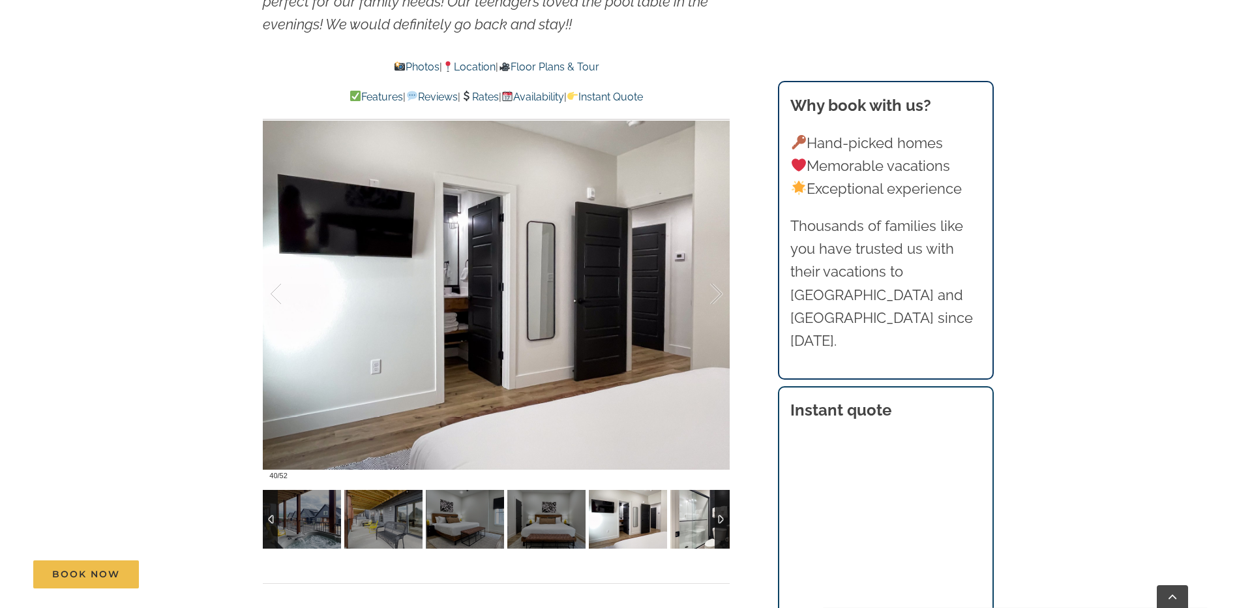
click at [696, 517] on img at bounding box center [709, 519] width 78 height 59
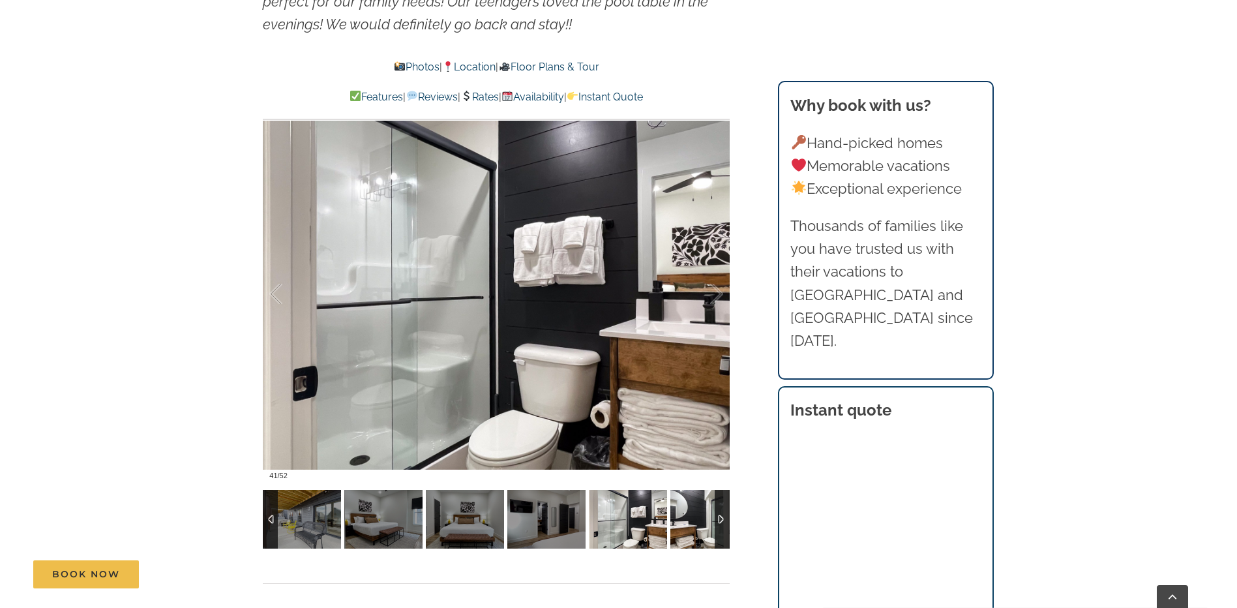
click at [696, 517] on img at bounding box center [709, 519] width 78 height 59
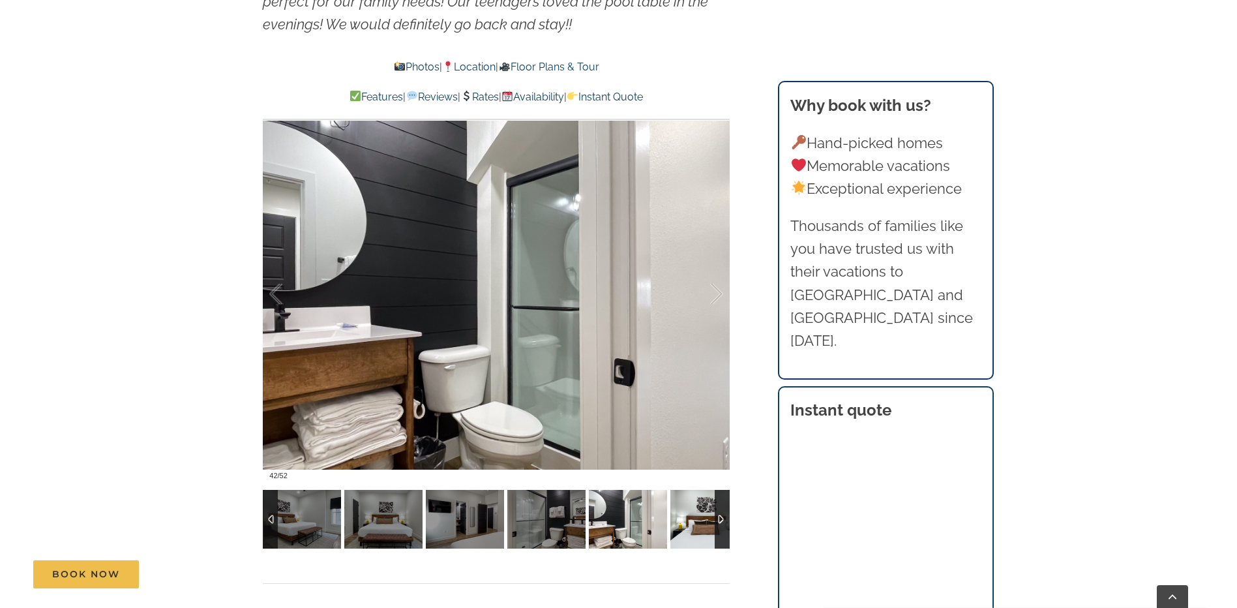
click at [696, 518] on img at bounding box center [709, 519] width 78 height 59
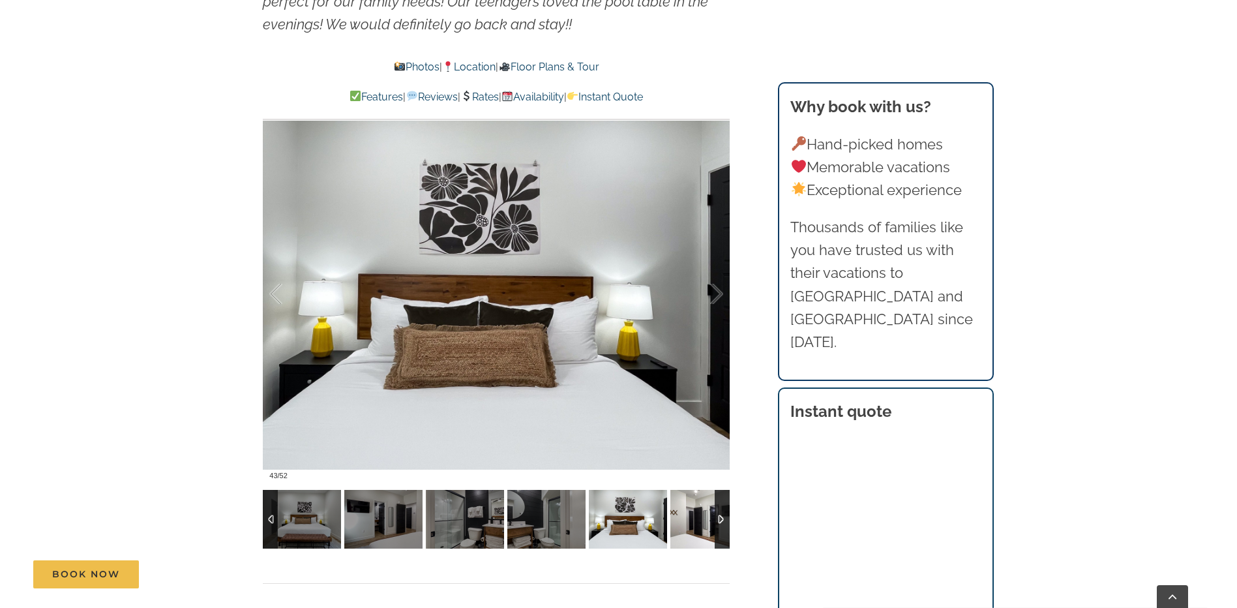
click at [696, 518] on img at bounding box center [709, 519] width 78 height 59
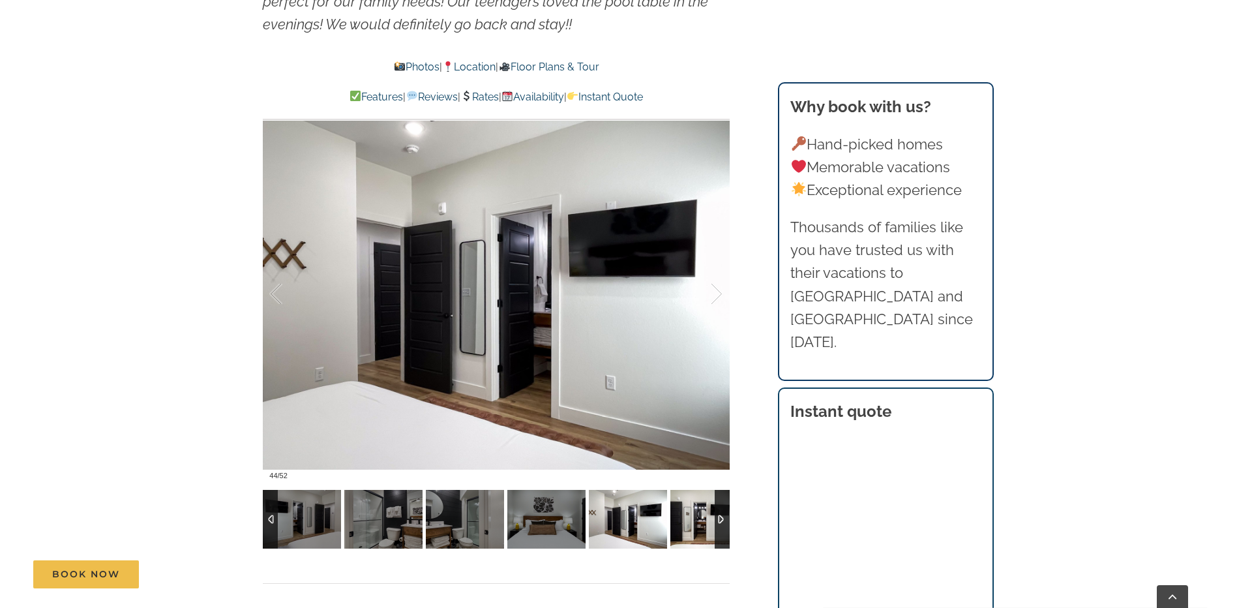
click at [696, 519] on img at bounding box center [709, 519] width 78 height 59
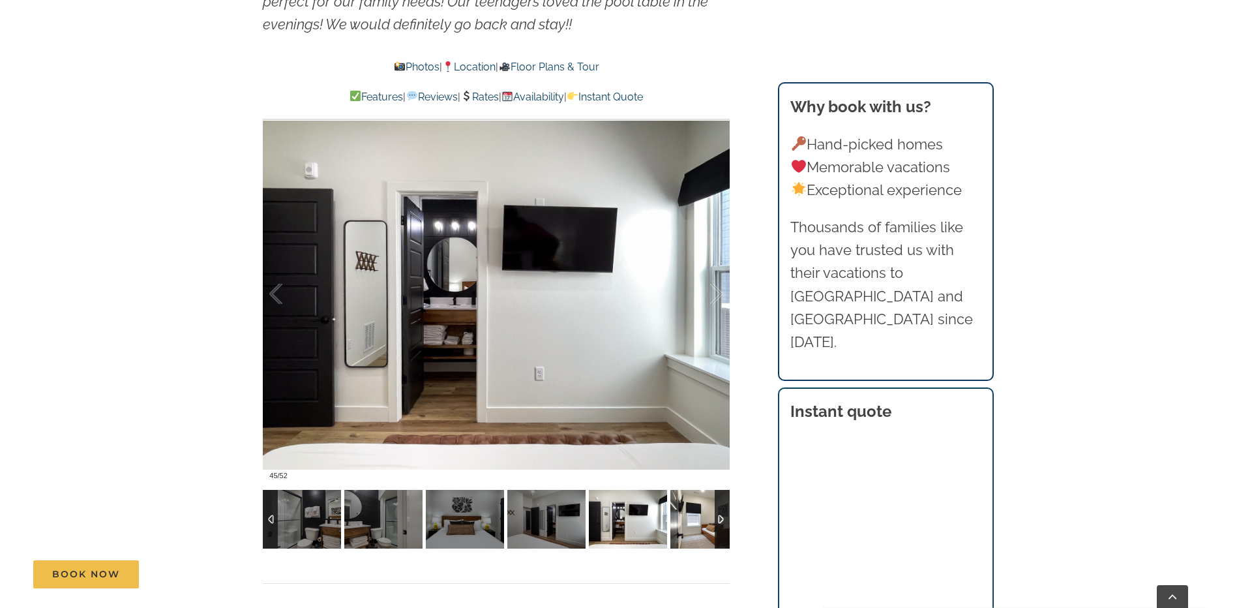
click at [696, 519] on img at bounding box center [709, 519] width 78 height 59
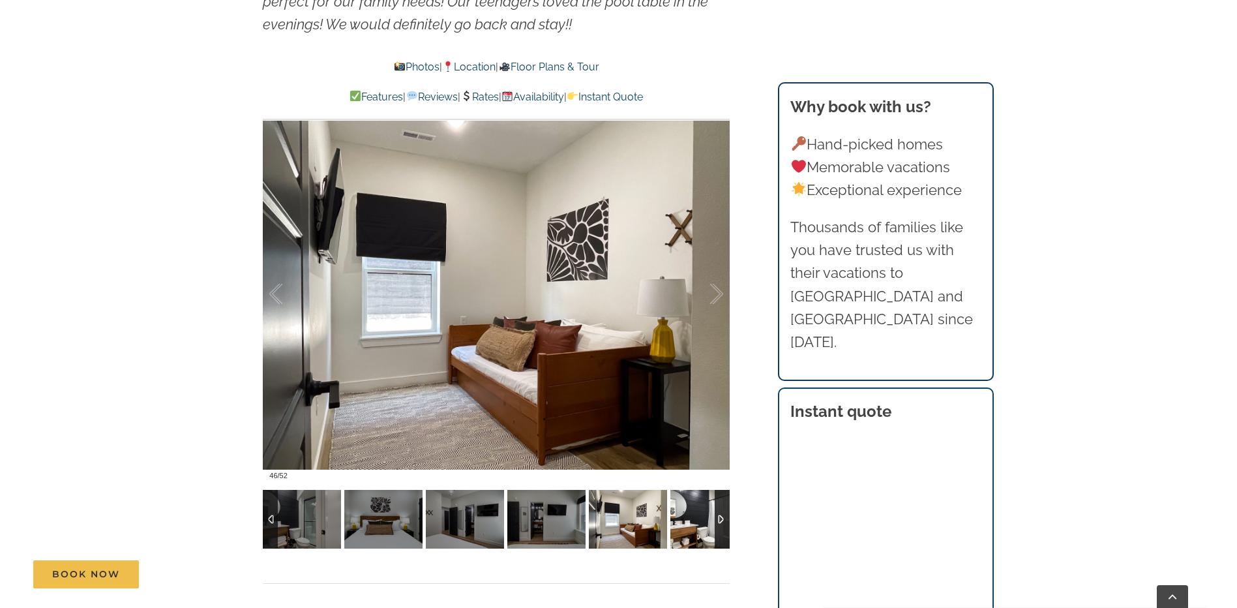
click at [696, 519] on img at bounding box center [709, 519] width 78 height 59
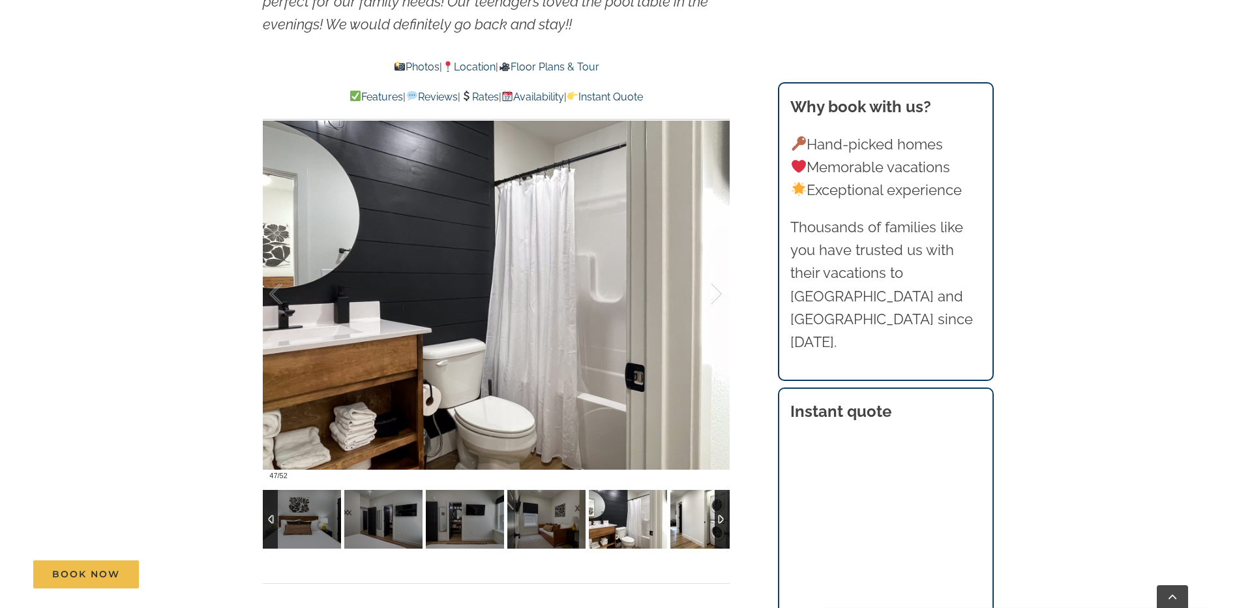
click at [696, 519] on img at bounding box center [709, 519] width 78 height 59
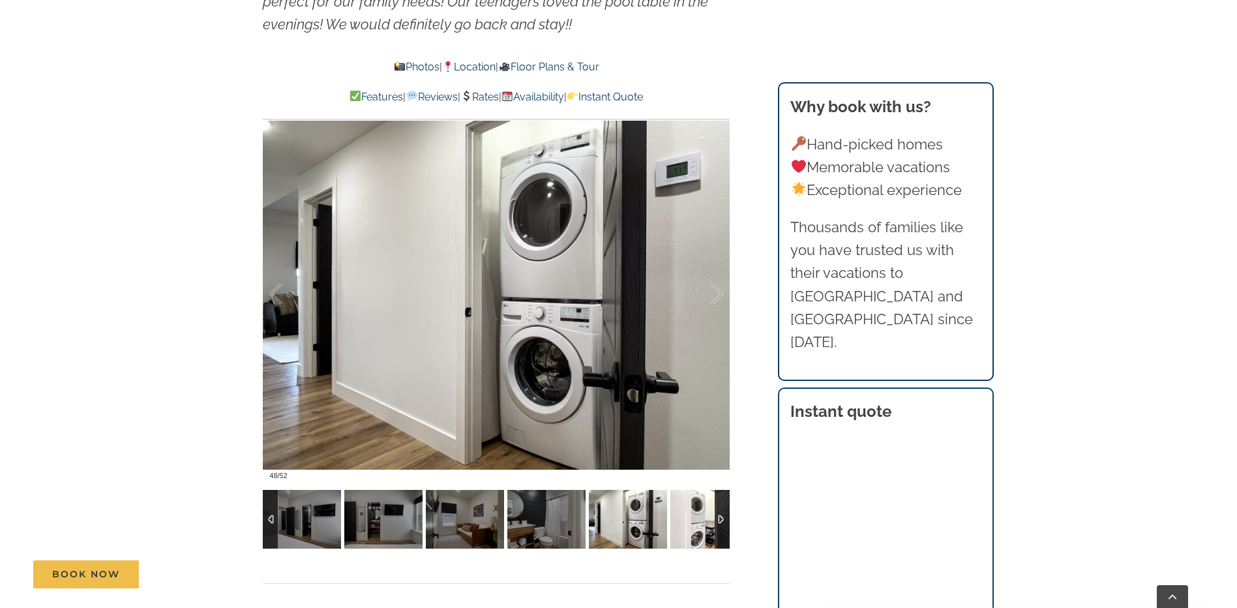
click at [696, 519] on img at bounding box center [709, 519] width 78 height 59
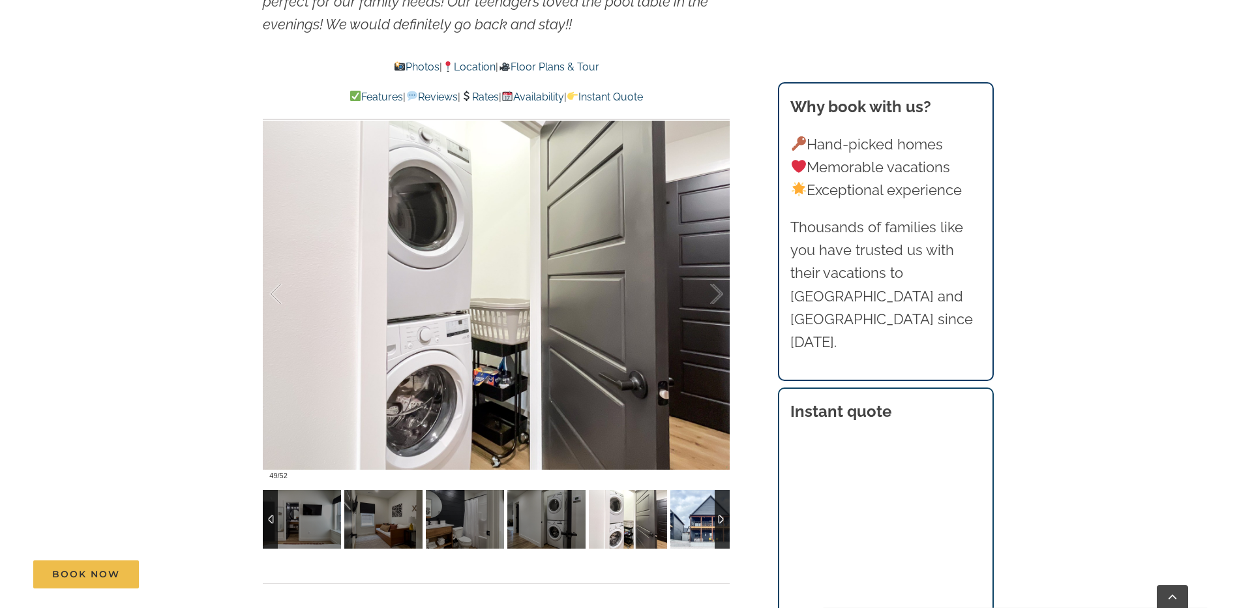
click at [696, 519] on img at bounding box center [709, 519] width 78 height 59
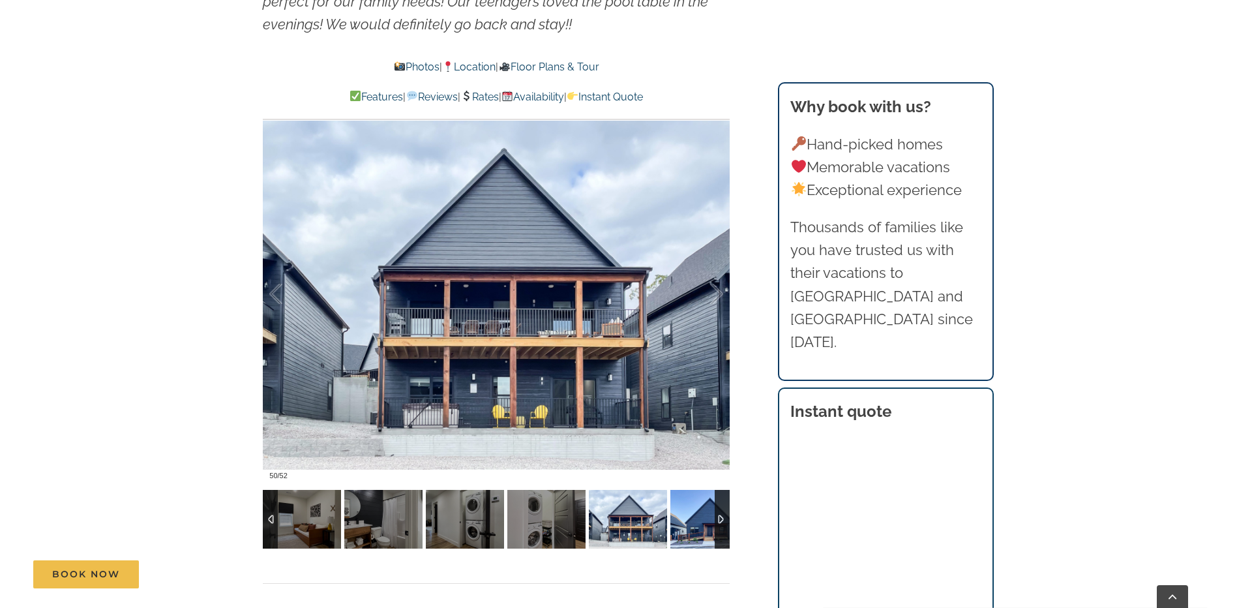
click at [696, 519] on img at bounding box center [709, 519] width 78 height 59
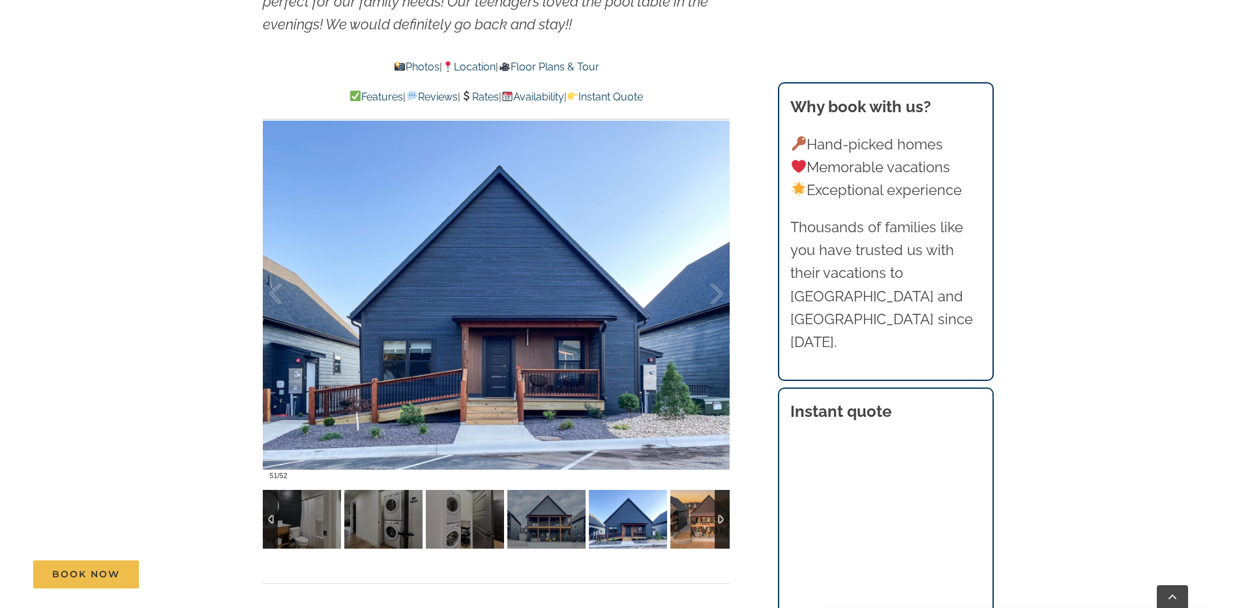
click at [696, 519] on img at bounding box center [709, 519] width 78 height 59
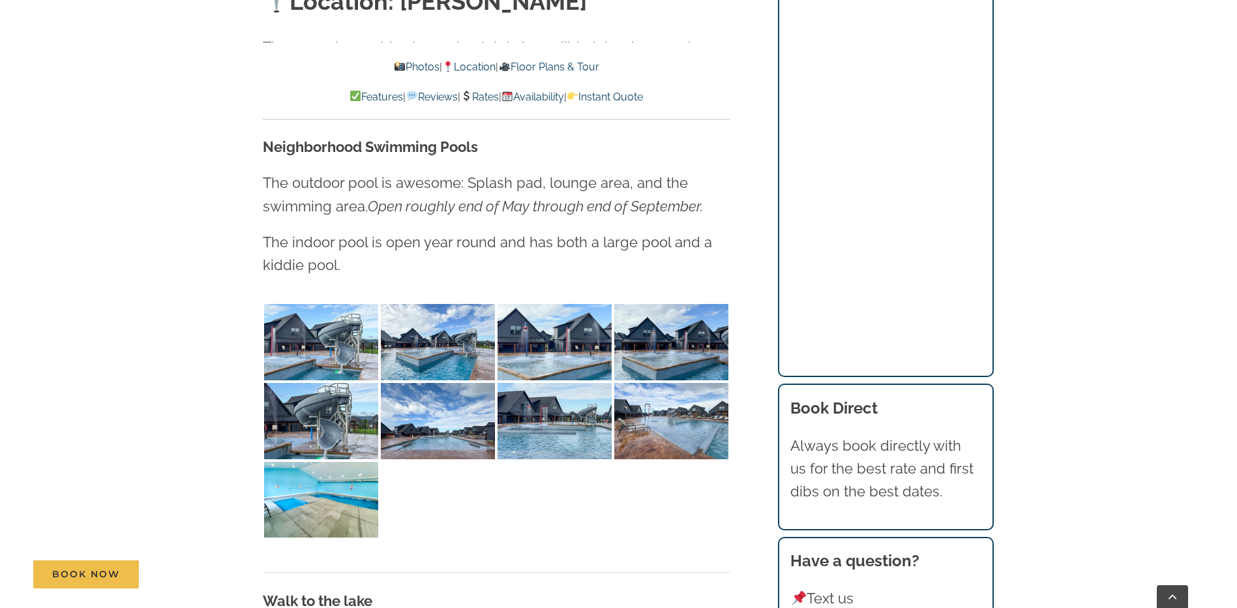
scroll to position [3065, 0]
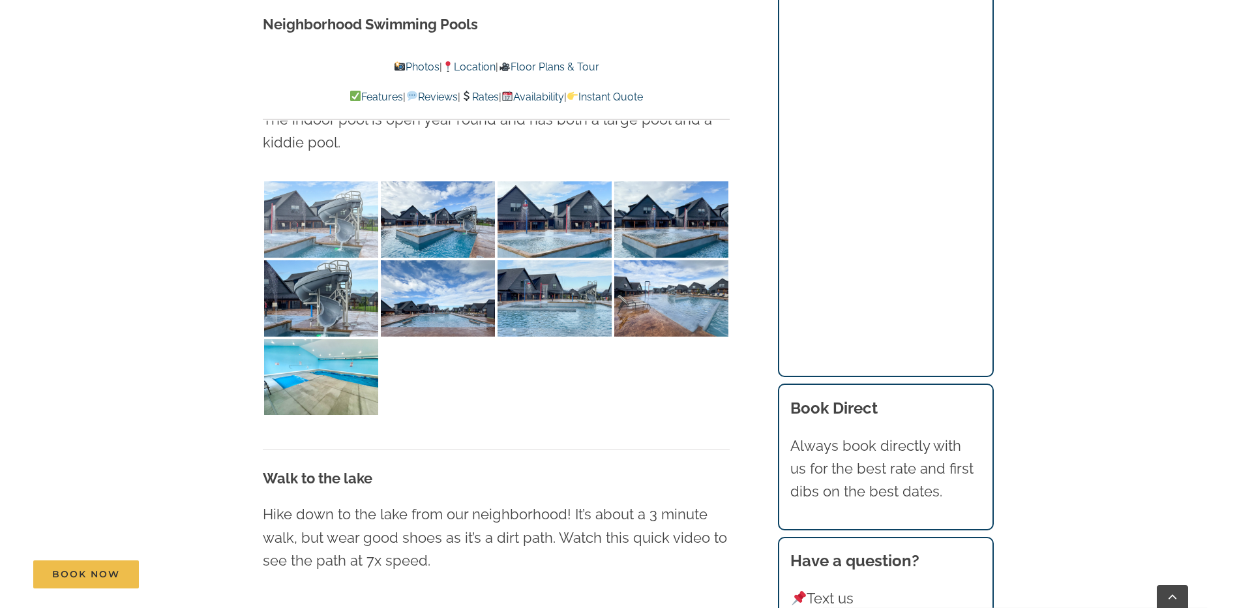
click at [353, 205] on img at bounding box center [321, 219] width 114 height 76
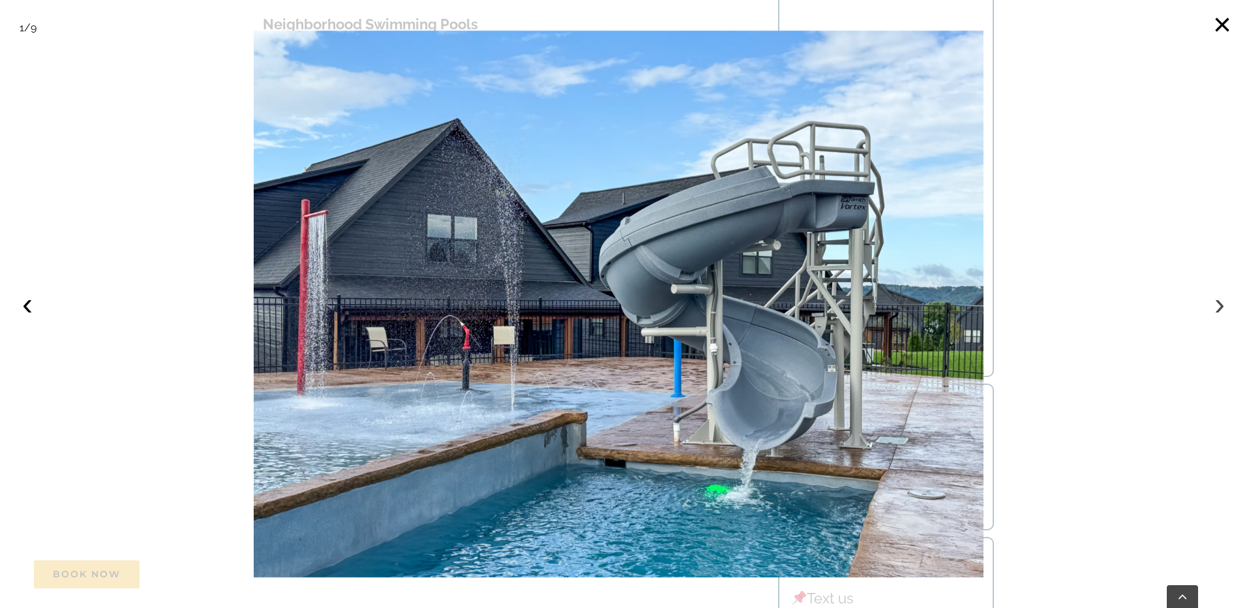
click at [1220, 305] on button "›" at bounding box center [1219, 304] width 29 height 29
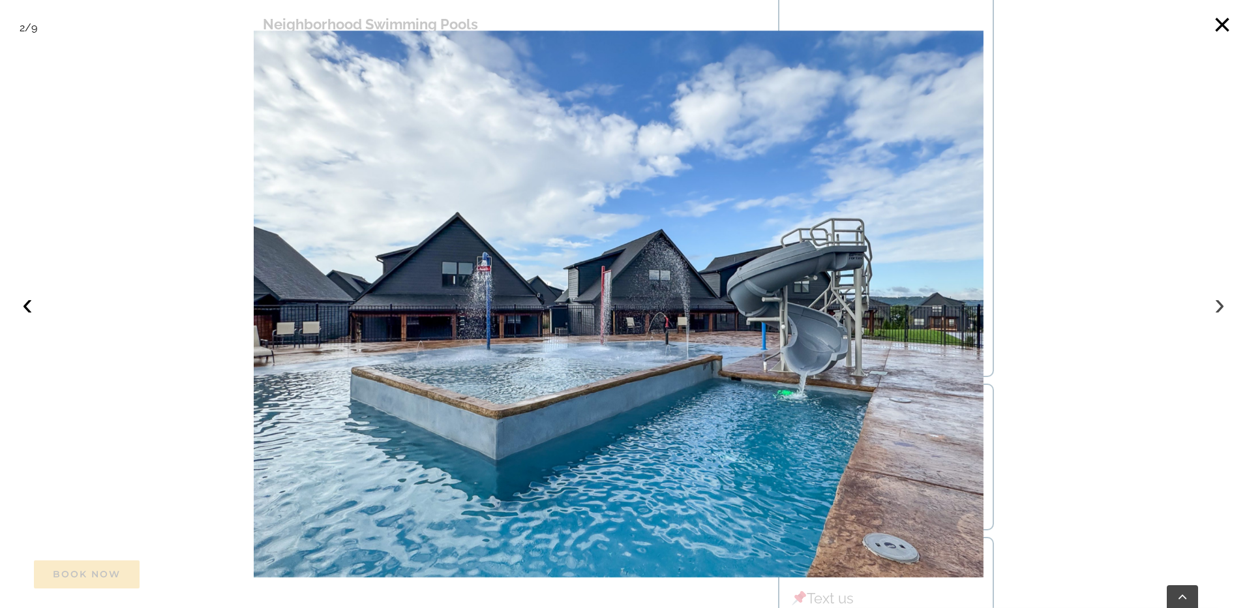
click at [1214, 306] on button "›" at bounding box center [1219, 304] width 29 height 29
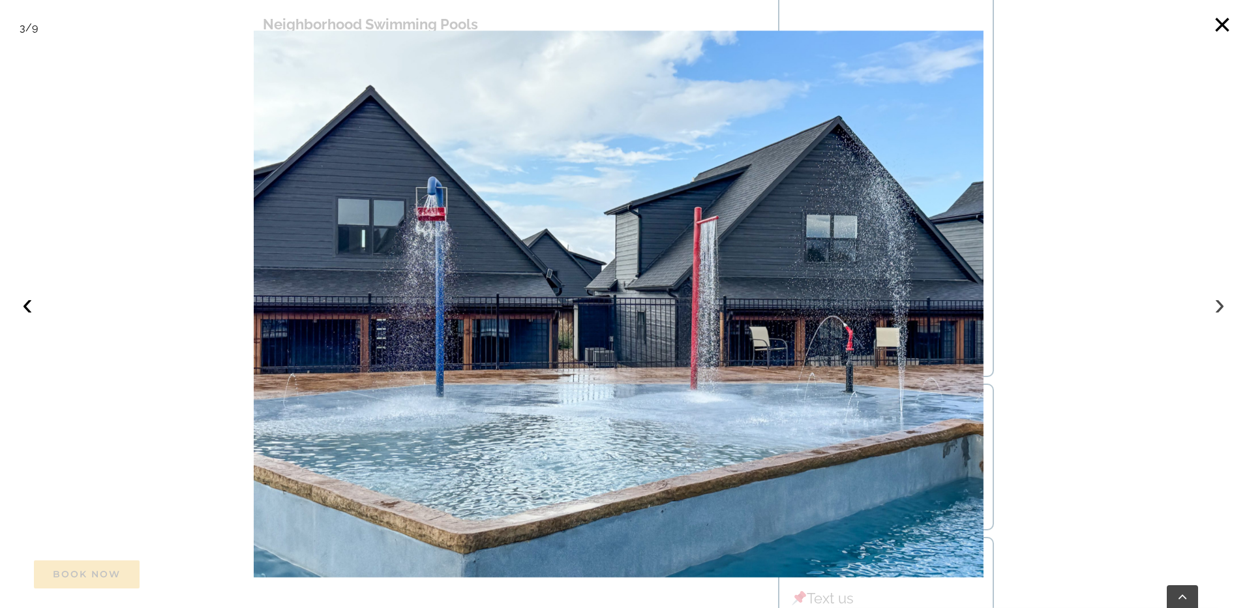
click at [1217, 307] on button "›" at bounding box center [1219, 304] width 29 height 29
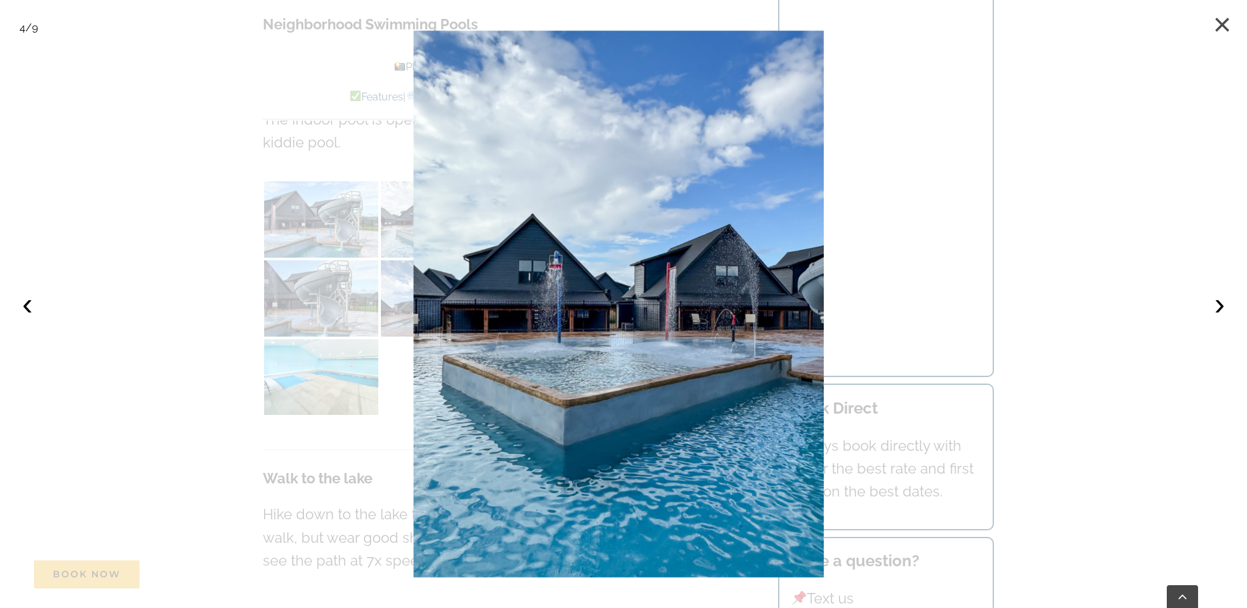
click at [1221, 24] on button "×" at bounding box center [1222, 24] width 29 height 29
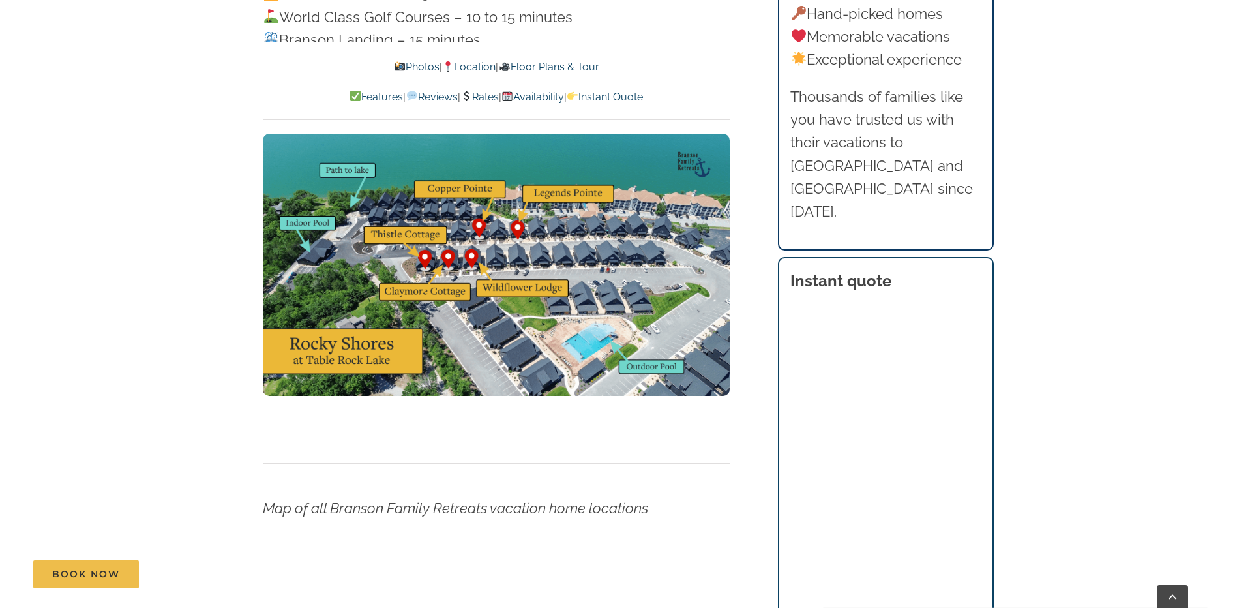
scroll to position [4181, 0]
